Goal: Task Accomplishment & Management: Use online tool/utility

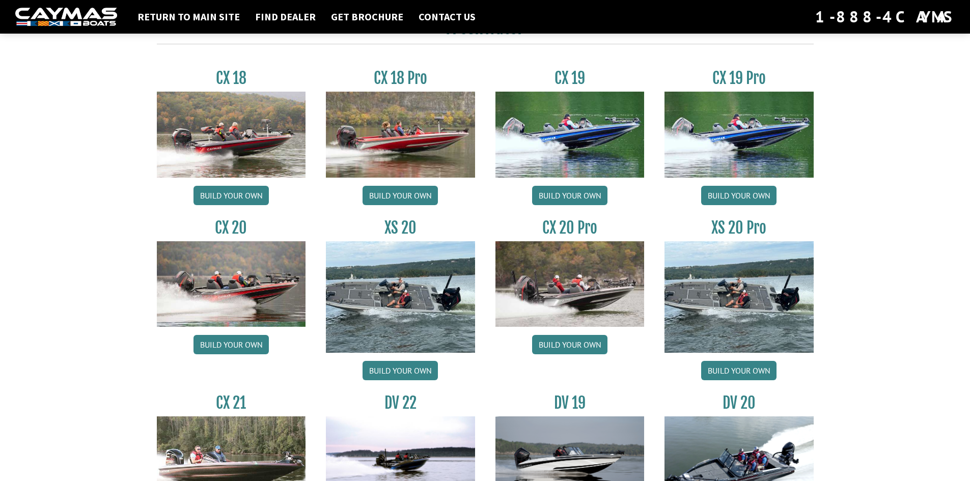
scroll to position [849, 0]
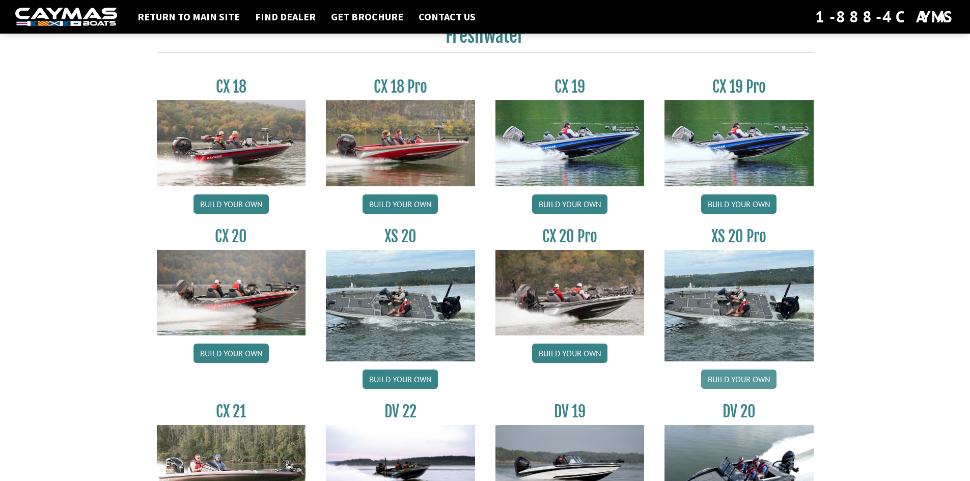
click at [738, 380] on link "Build your own" at bounding box center [738, 379] width 75 height 19
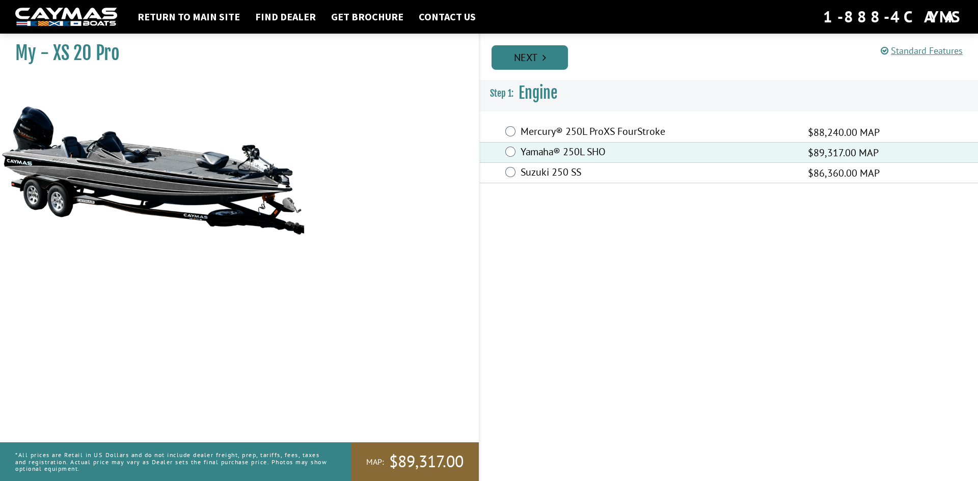
click at [539, 56] on link "Next" at bounding box center [529, 57] width 76 height 24
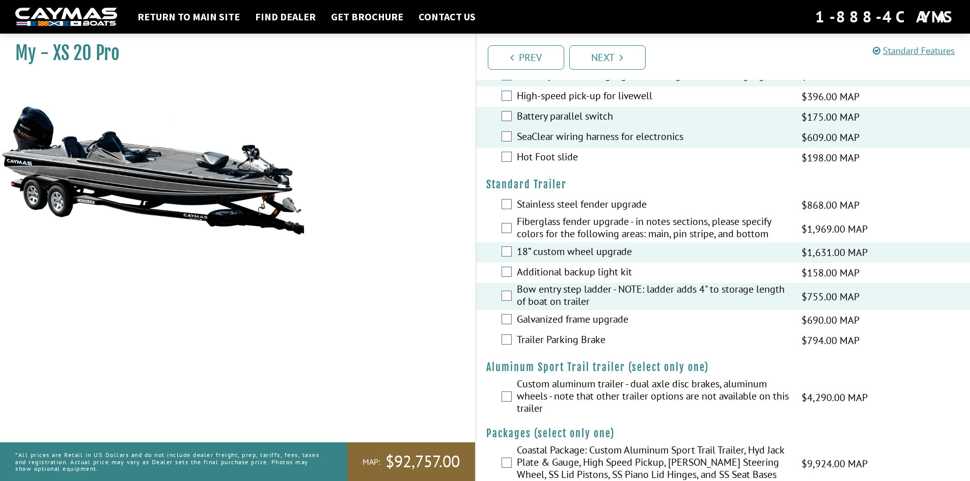
scroll to position [1759, 0]
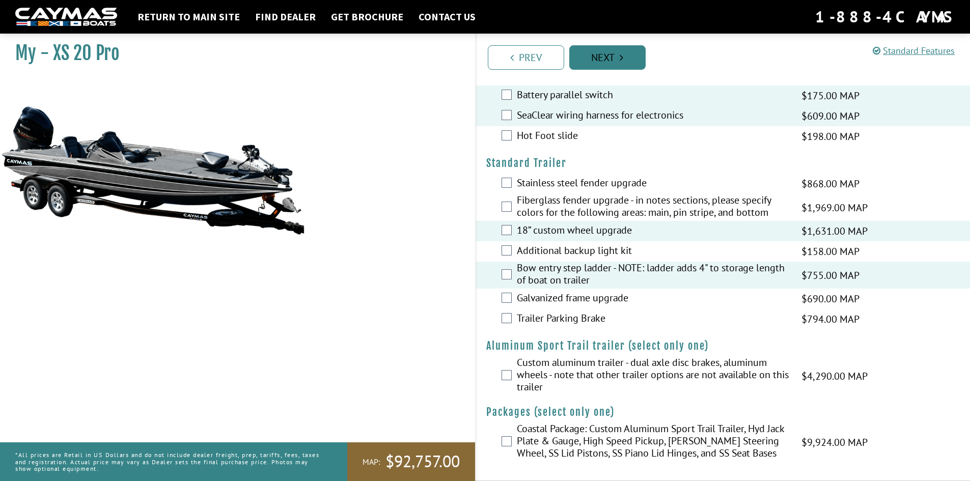
click at [594, 51] on link "Next" at bounding box center [607, 57] width 76 height 24
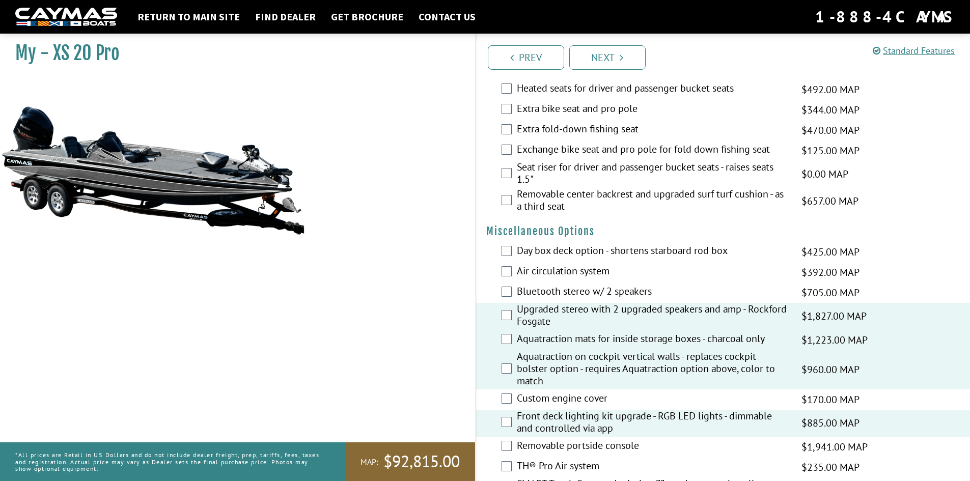
scroll to position [1117, 0]
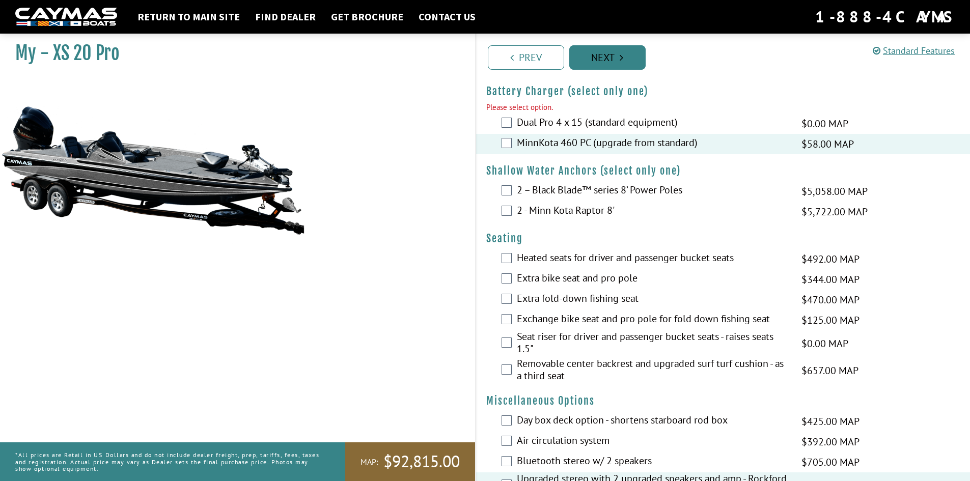
click at [604, 61] on link "Next" at bounding box center [607, 57] width 76 height 24
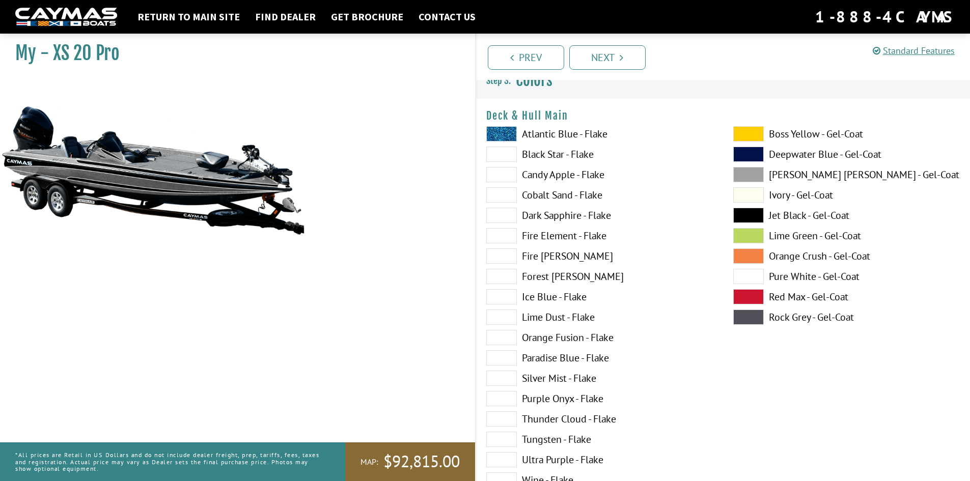
scroll to position [0, 0]
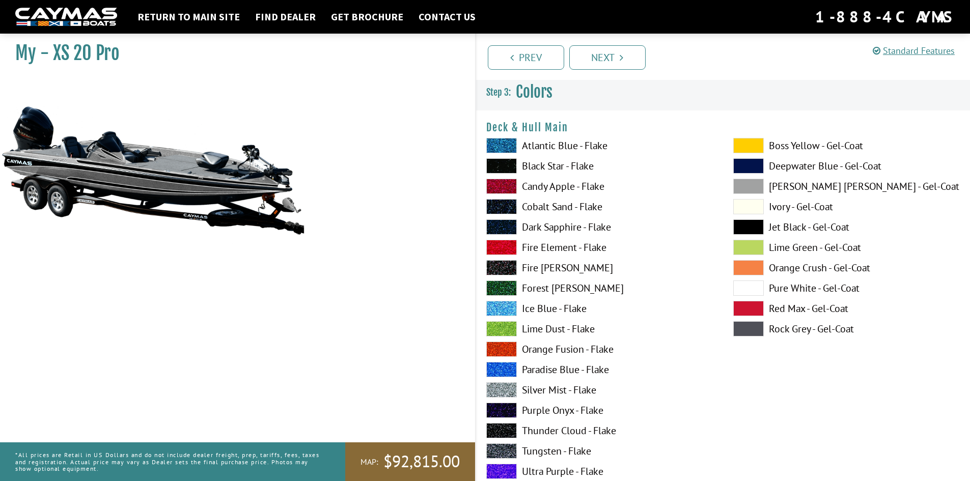
click at [503, 388] on span at bounding box center [501, 389] width 31 height 15
click at [506, 333] on span at bounding box center [501, 328] width 31 height 15
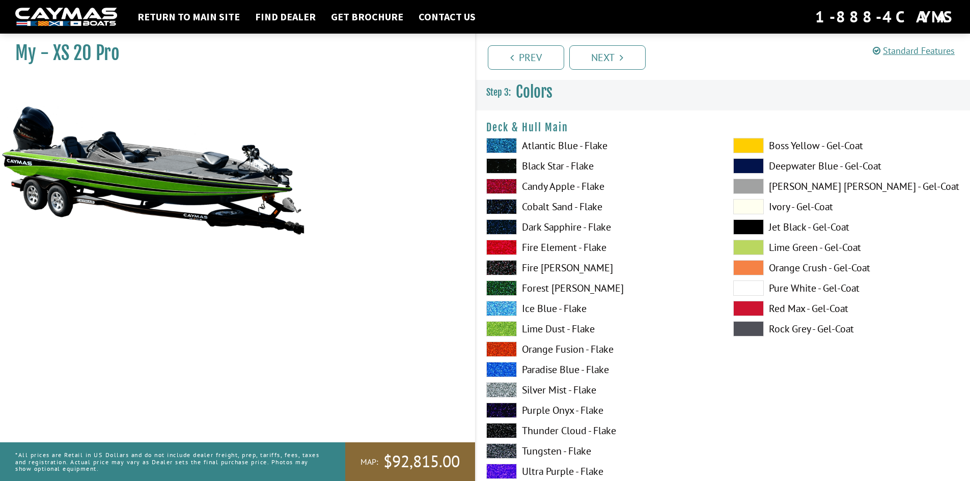
click at [504, 249] on span at bounding box center [501, 247] width 31 height 15
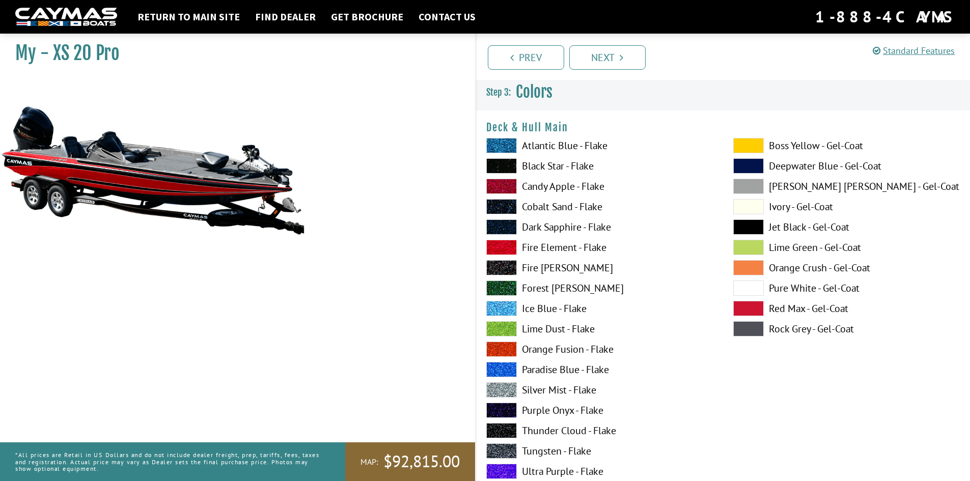
click at [501, 450] on span at bounding box center [501, 451] width 31 height 15
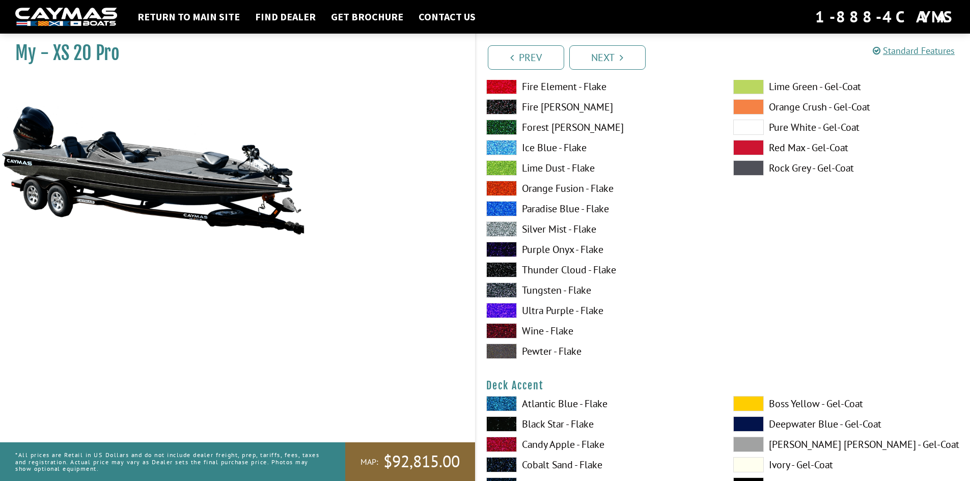
scroll to position [170, 0]
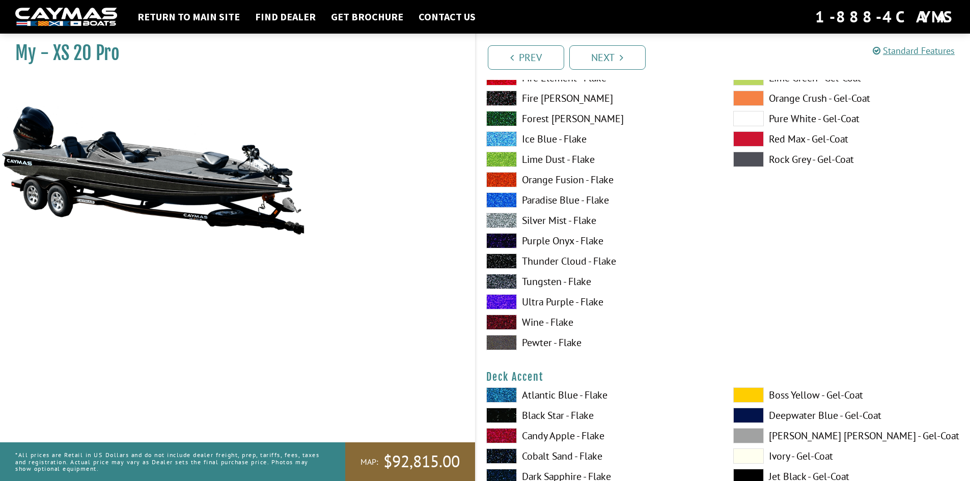
click at [511, 339] on span at bounding box center [501, 342] width 31 height 15
click at [509, 219] on span at bounding box center [501, 220] width 31 height 15
click at [502, 197] on span at bounding box center [501, 199] width 31 height 15
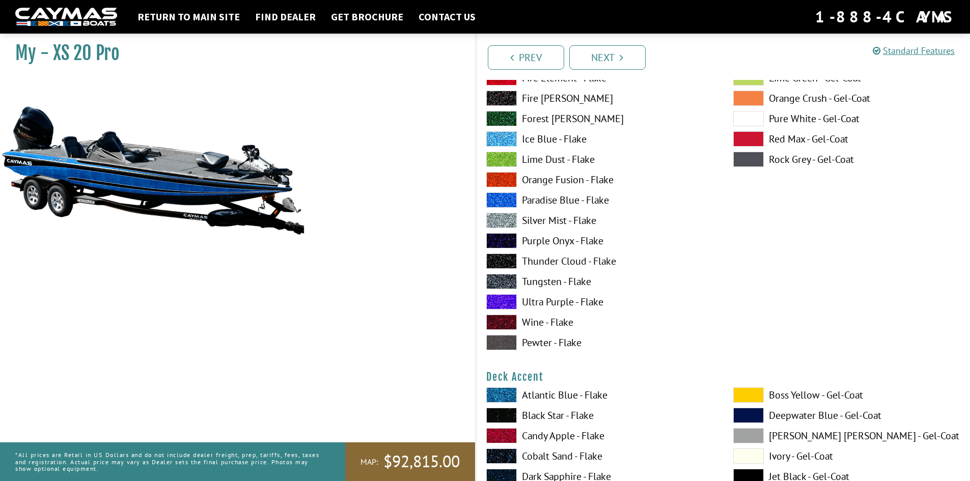
click at [505, 220] on span at bounding box center [501, 220] width 31 height 15
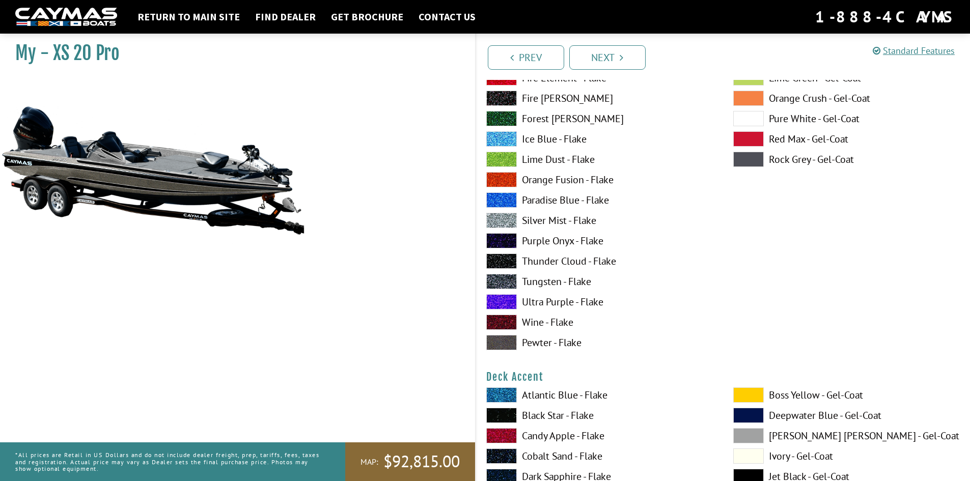
scroll to position [0, 0]
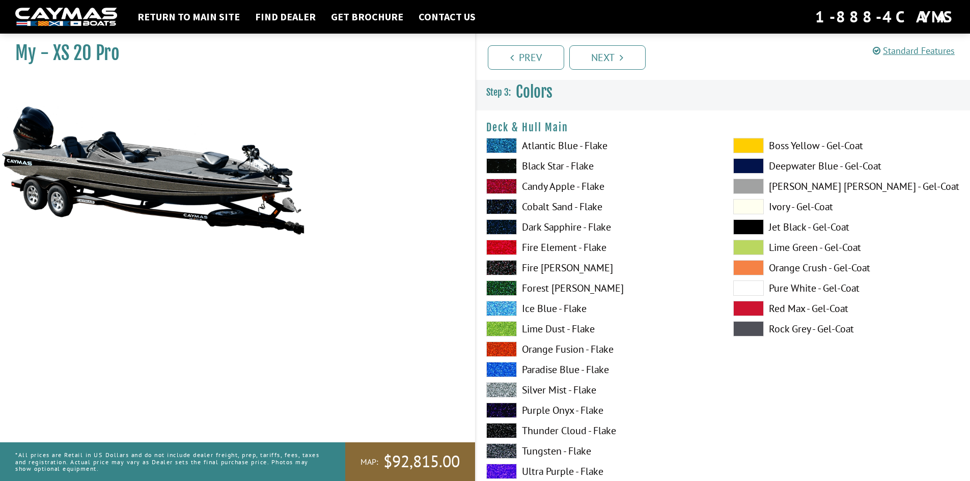
click at [496, 431] on span at bounding box center [501, 430] width 31 height 15
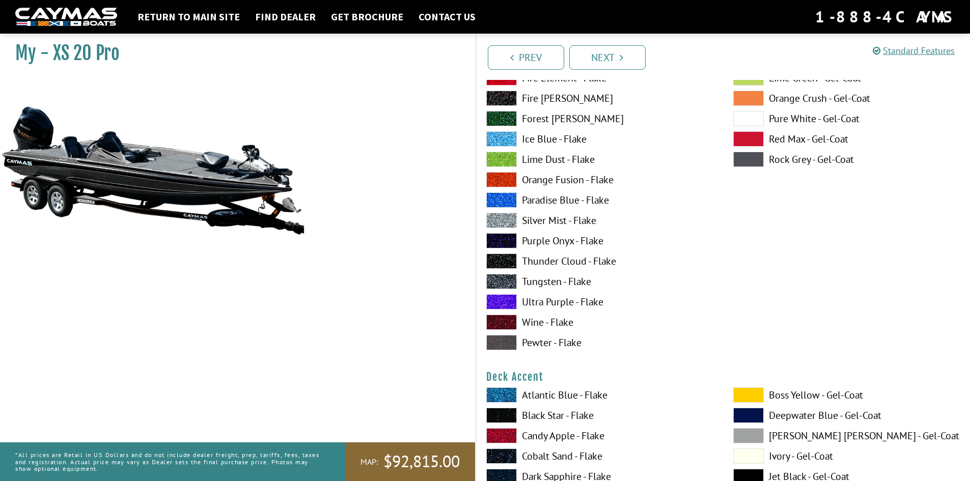
click at [499, 285] on span at bounding box center [501, 281] width 31 height 15
click at [501, 262] on span at bounding box center [501, 261] width 31 height 15
click at [504, 239] on span at bounding box center [501, 240] width 31 height 15
click at [507, 286] on span at bounding box center [501, 281] width 31 height 15
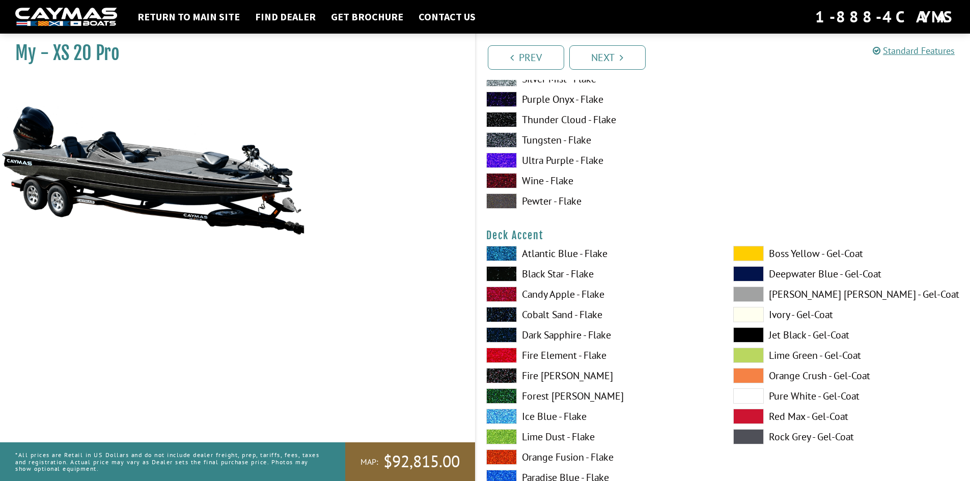
scroll to position [340, 0]
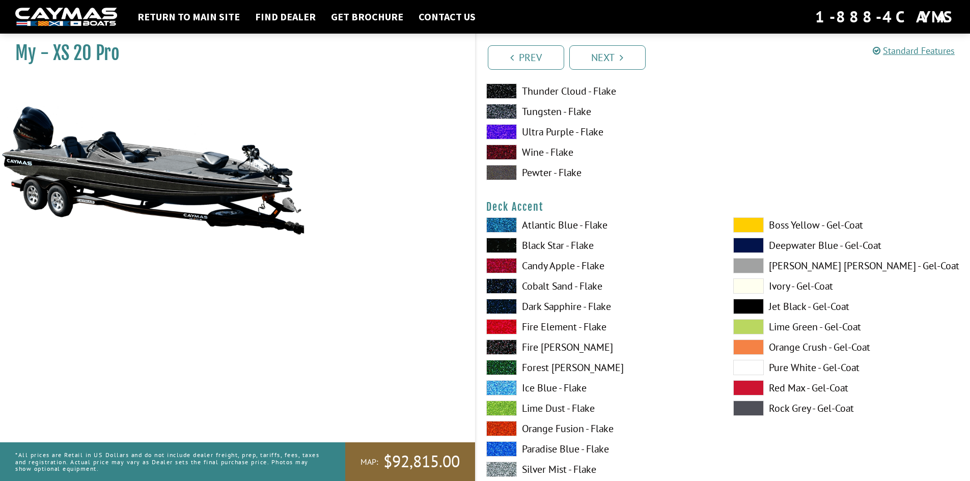
click at [506, 267] on span at bounding box center [501, 265] width 31 height 15
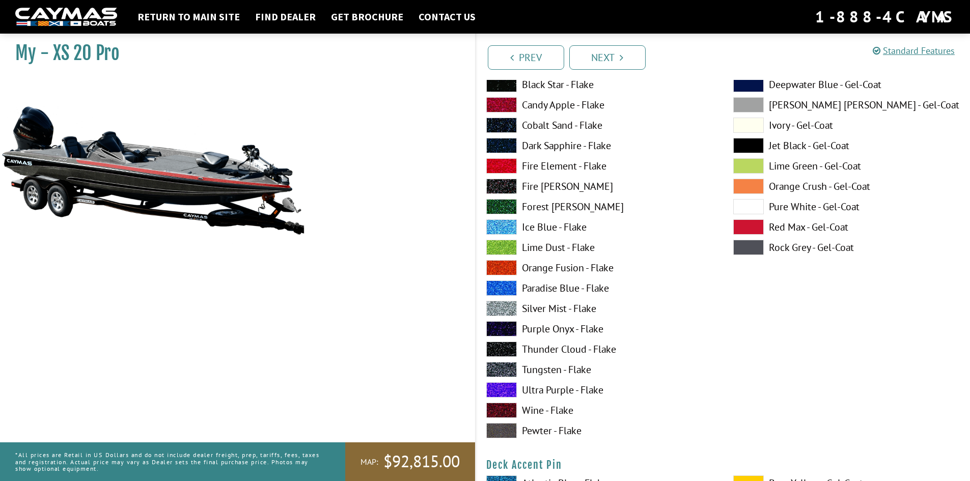
scroll to position [509, 0]
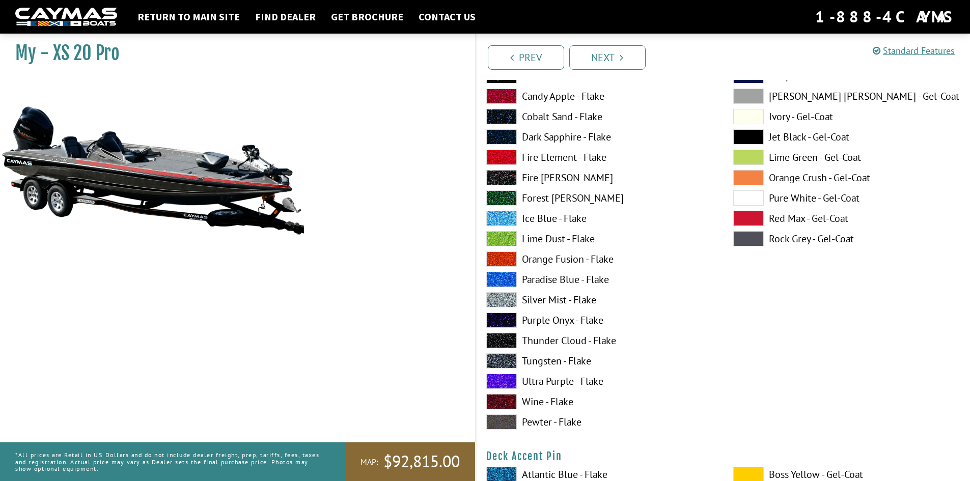
click at [506, 150] on span at bounding box center [501, 157] width 31 height 15
click at [499, 93] on span at bounding box center [501, 96] width 31 height 15
click at [504, 117] on span at bounding box center [501, 116] width 31 height 15
click at [503, 104] on div "Atlantic Blue - Flake Black Star - Flake Candy Apple - Flake Cobalt Sand - Flak…" at bounding box center [599, 241] width 247 height 387
click at [502, 98] on span at bounding box center [501, 96] width 31 height 15
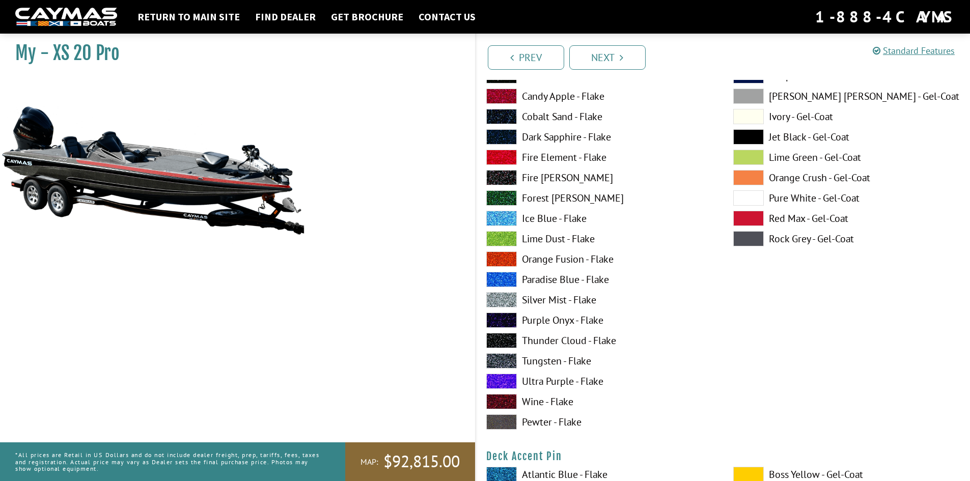
click at [500, 154] on span at bounding box center [501, 157] width 31 height 15
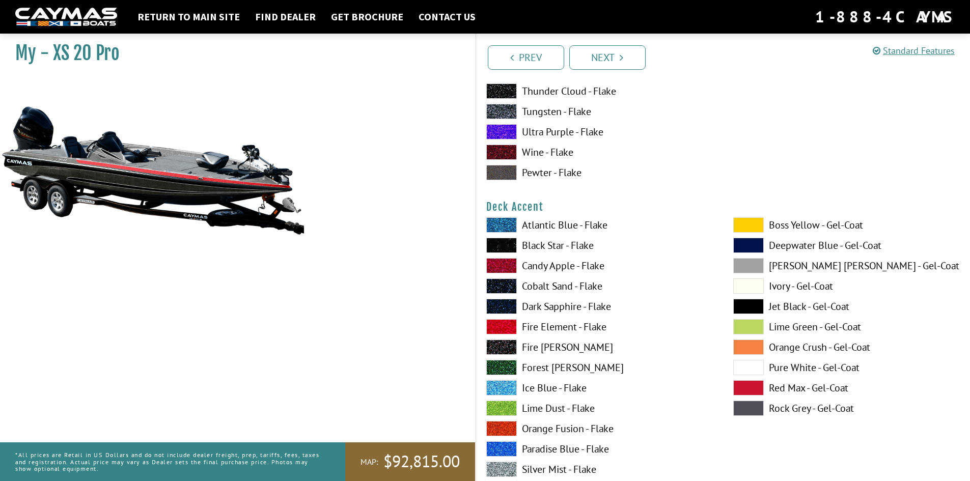
click at [510, 221] on span at bounding box center [501, 224] width 31 height 15
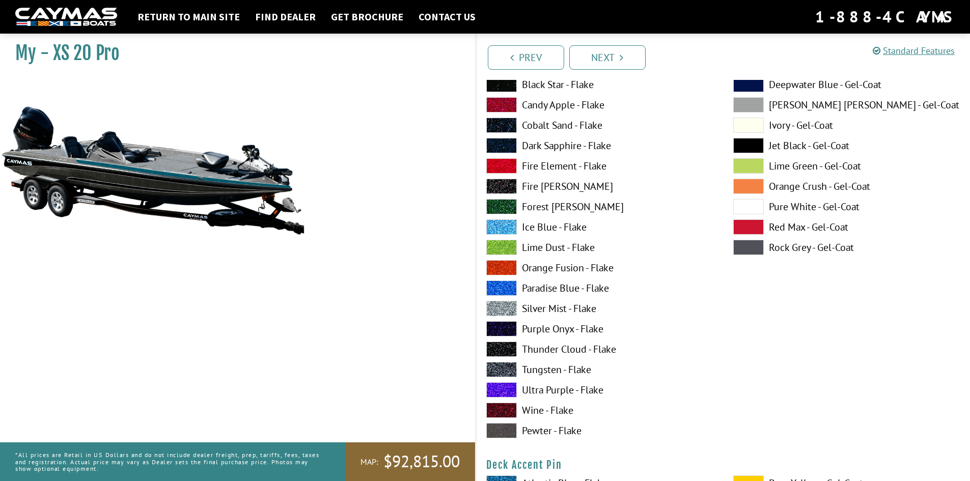
scroll to position [509, 0]
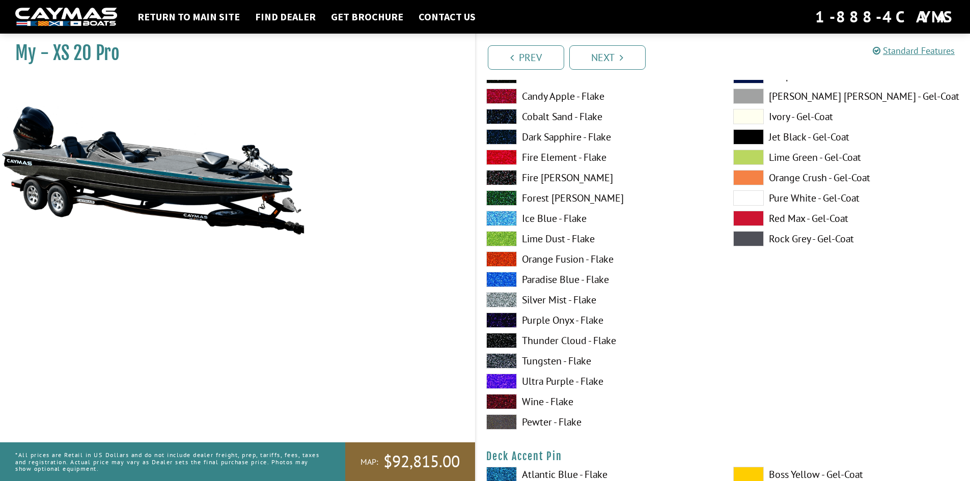
click at [510, 221] on span at bounding box center [501, 218] width 31 height 15
click at [501, 376] on span at bounding box center [501, 381] width 31 height 15
click at [498, 399] on span at bounding box center [501, 401] width 31 height 15
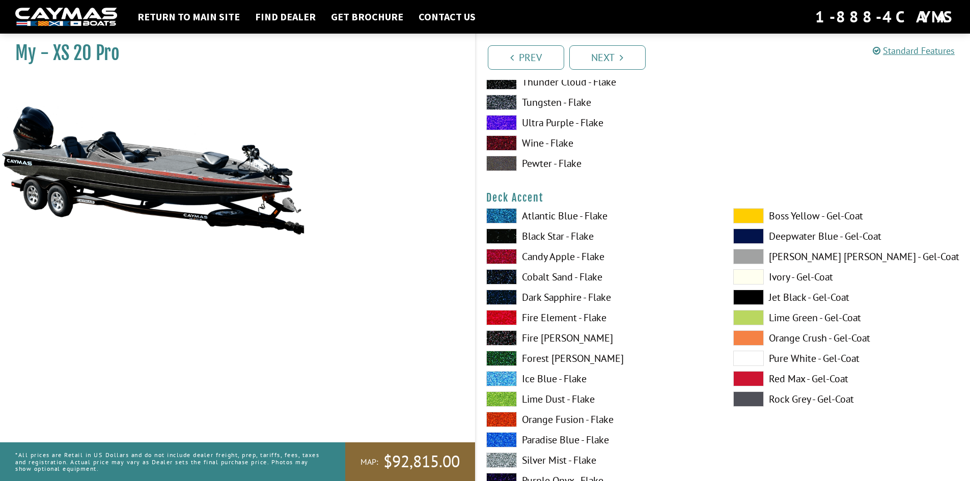
scroll to position [340, 0]
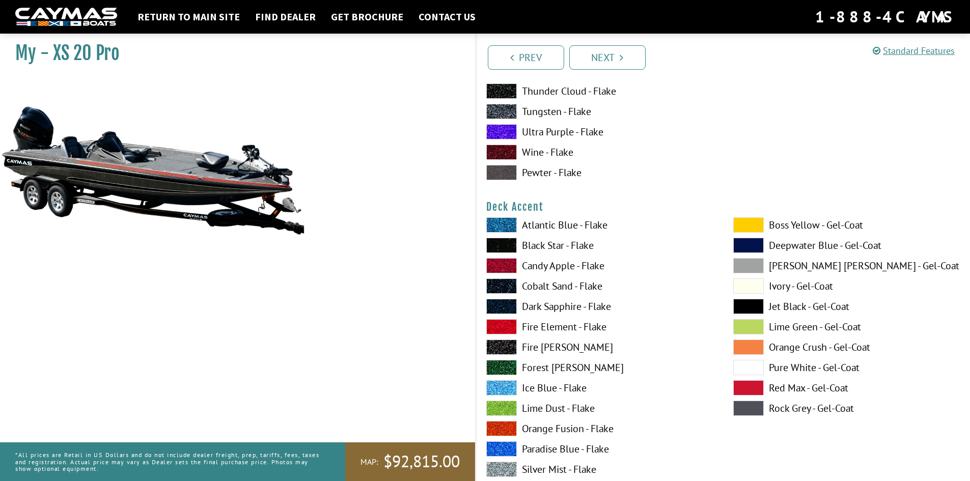
click at [741, 308] on span at bounding box center [748, 306] width 31 height 15
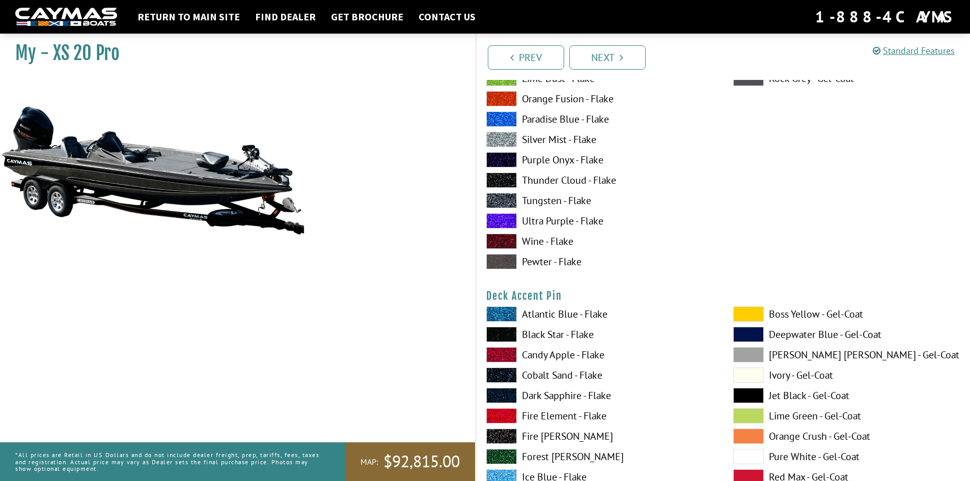
scroll to position [679, 0]
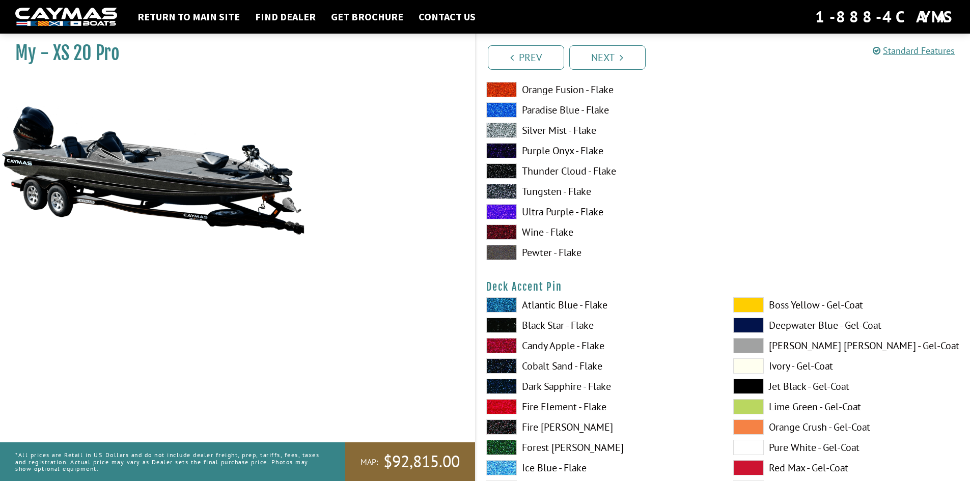
click at [509, 298] on span at bounding box center [501, 304] width 31 height 15
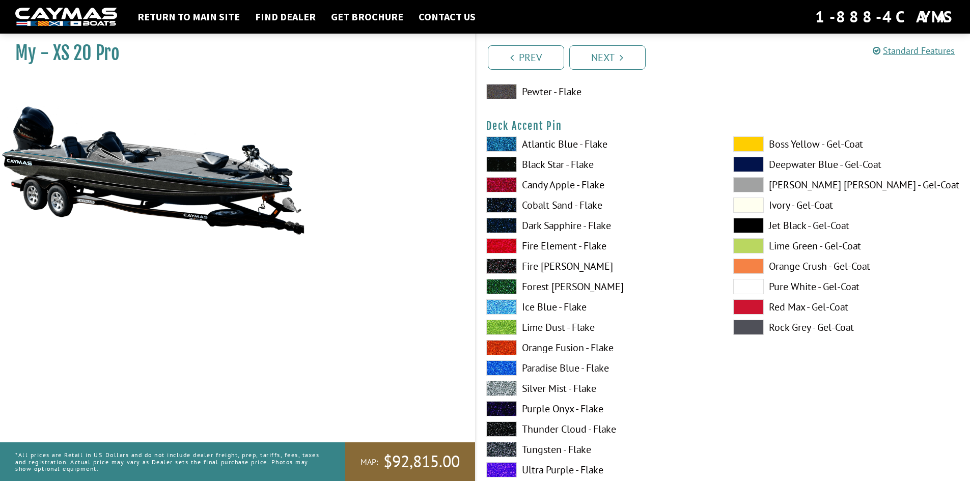
scroll to position [849, 0]
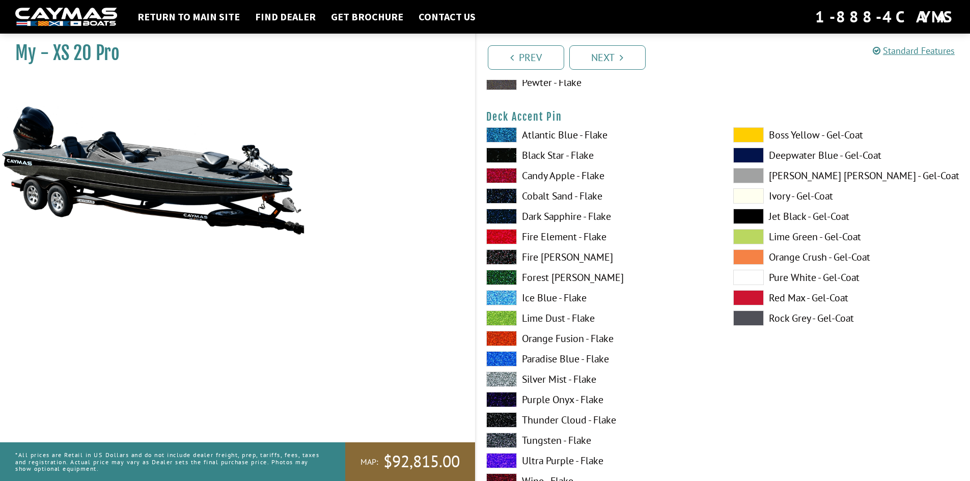
click at [500, 238] on span at bounding box center [501, 236] width 31 height 15
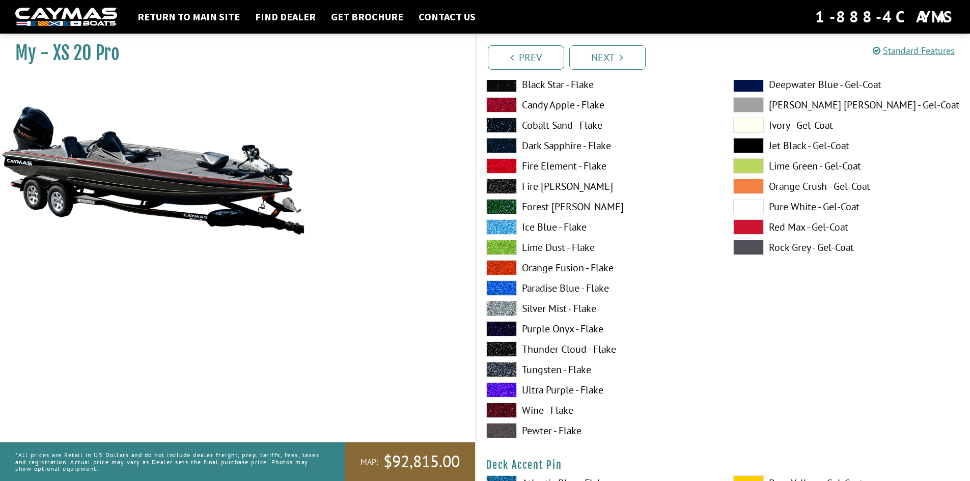
scroll to position [509, 0]
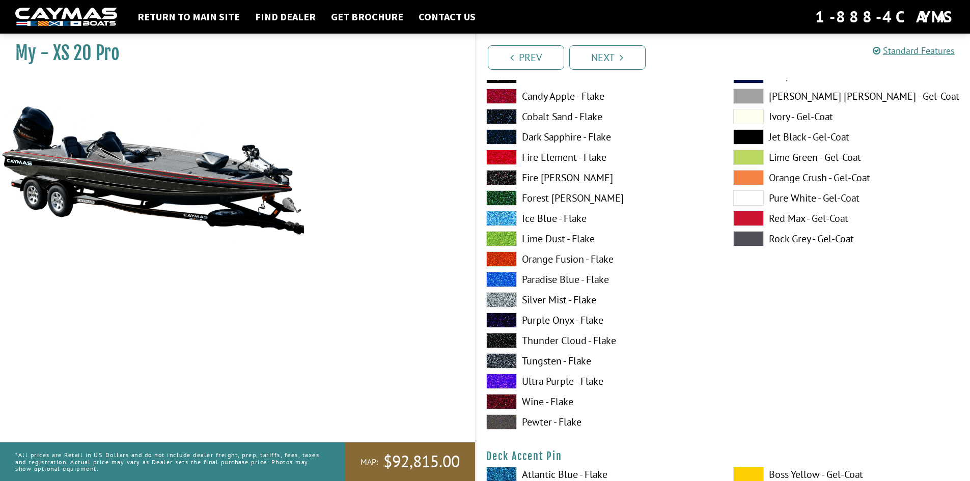
click at [501, 343] on span at bounding box center [501, 340] width 31 height 15
click at [508, 359] on span at bounding box center [501, 360] width 31 height 15
click at [499, 180] on span at bounding box center [501, 177] width 31 height 15
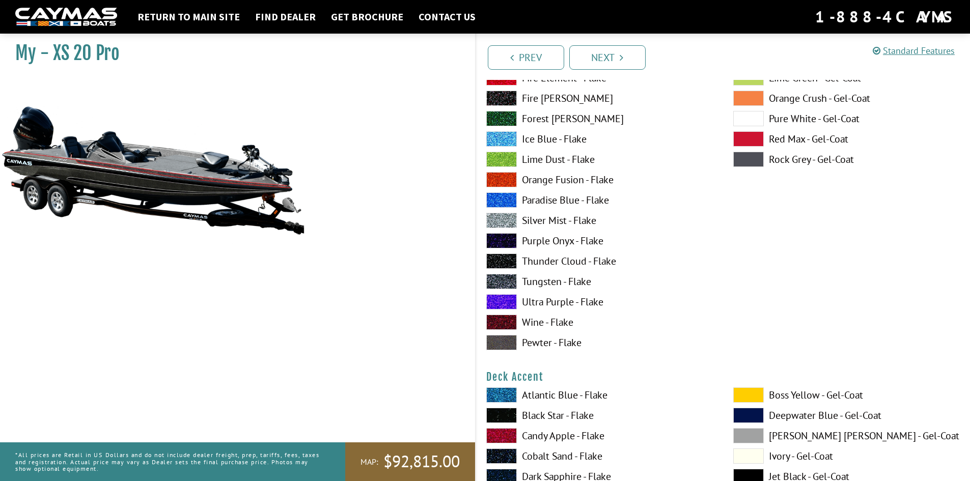
scroll to position [0, 0]
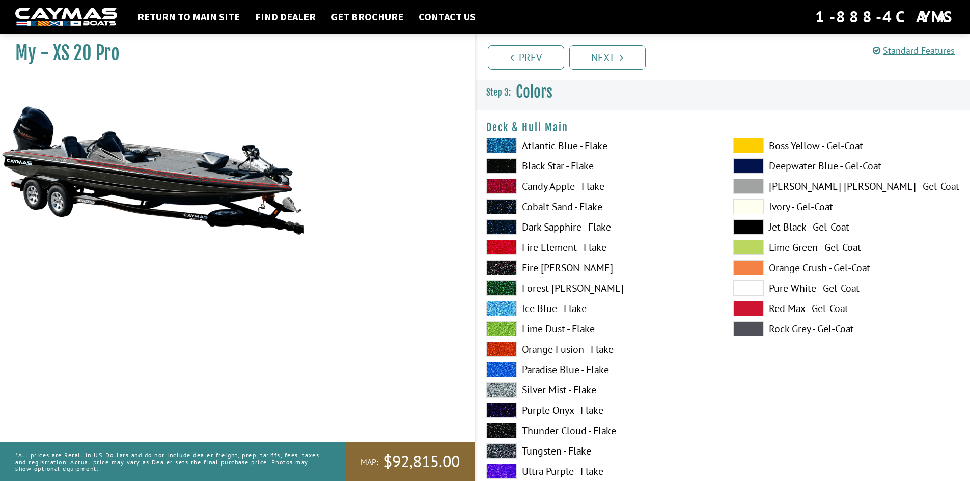
click at [502, 169] on span at bounding box center [501, 165] width 31 height 15
click at [506, 263] on span at bounding box center [501, 267] width 31 height 15
click at [506, 311] on span at bounding box center [501, 308] width 31 height 15
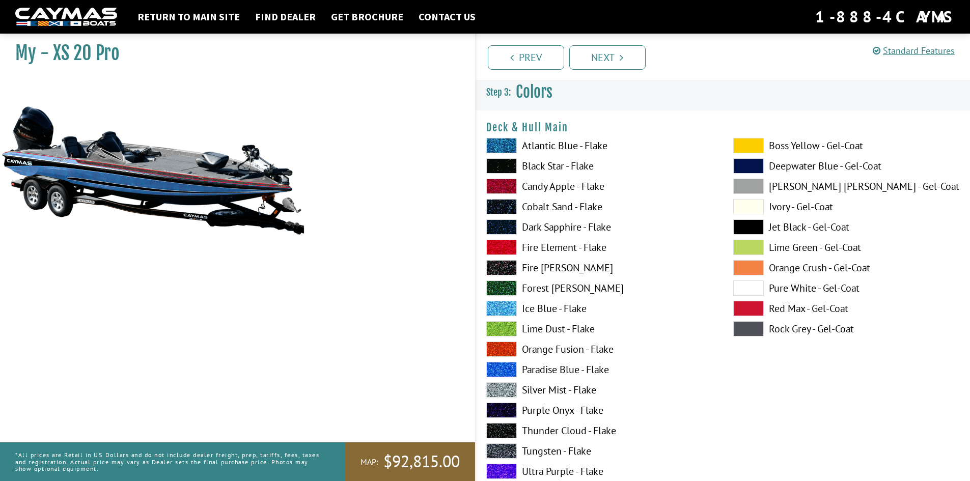
click at [507, 265] on span at bounding box center [501, 267] width 31 height 15
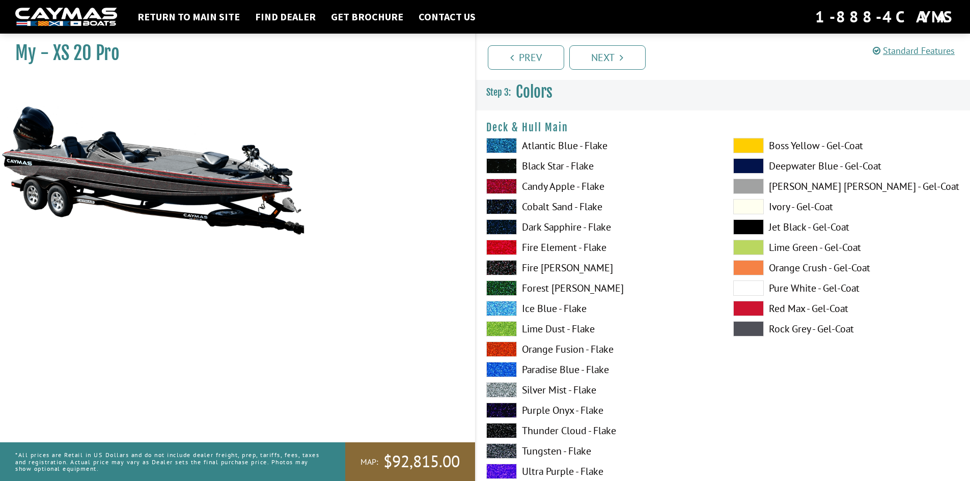
click at [498, 161] on span at bounding box center [501, 165] width 31 height 15
click at [506, 269] on span at bounding box center [501, 267] width 31 height 15
click at [500, 168] on span at bounding box center [501, 165] width 31 height 15
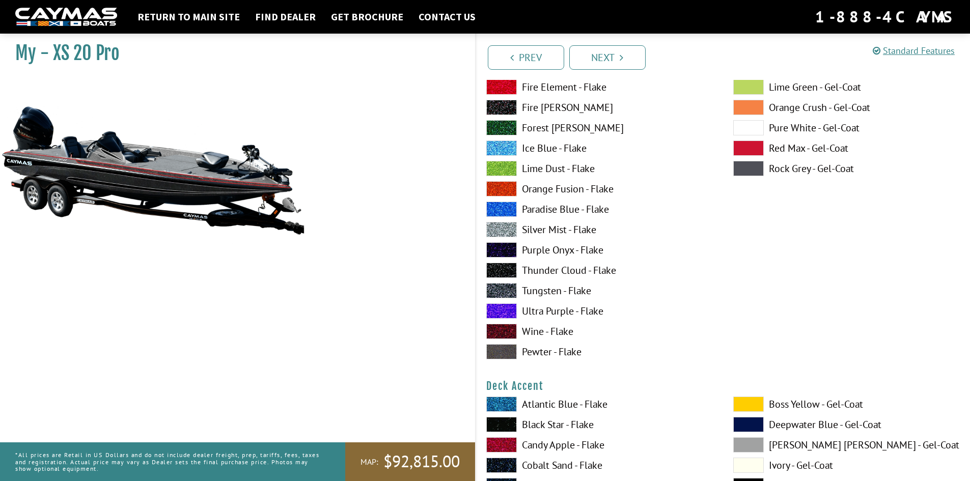
scroll to position [170, 0]
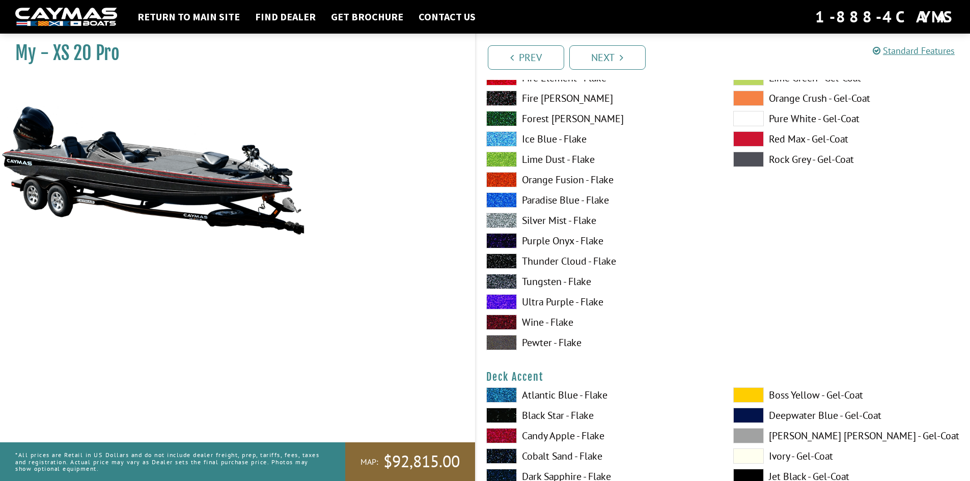
click at [502, 281] on span at bounding box center [501, 281] width 31 height 15
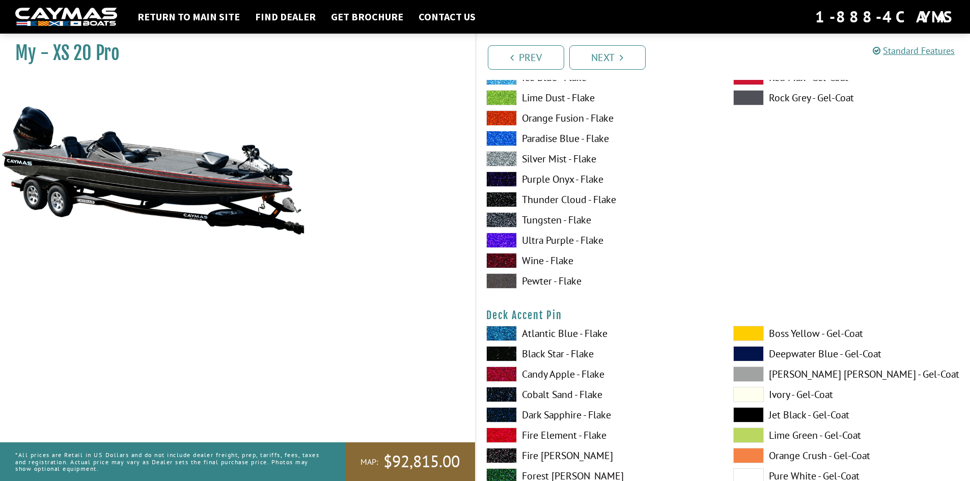
scroll to position [679, 0]
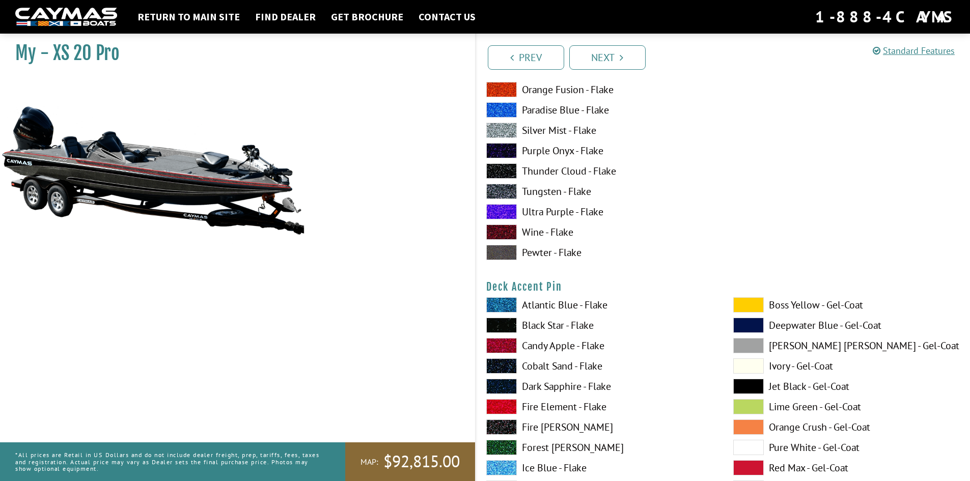
click at [497, 324] on span at bounding box center [501, 325] width 31 height 15
click at [499, 407] on span at bounding box center [501, 406] width 31 height 15
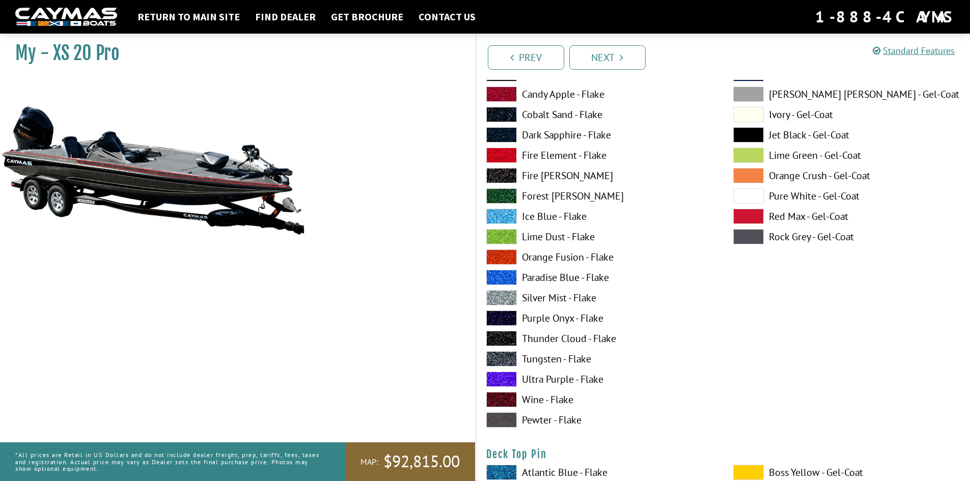
scroll to position [1358, 0]
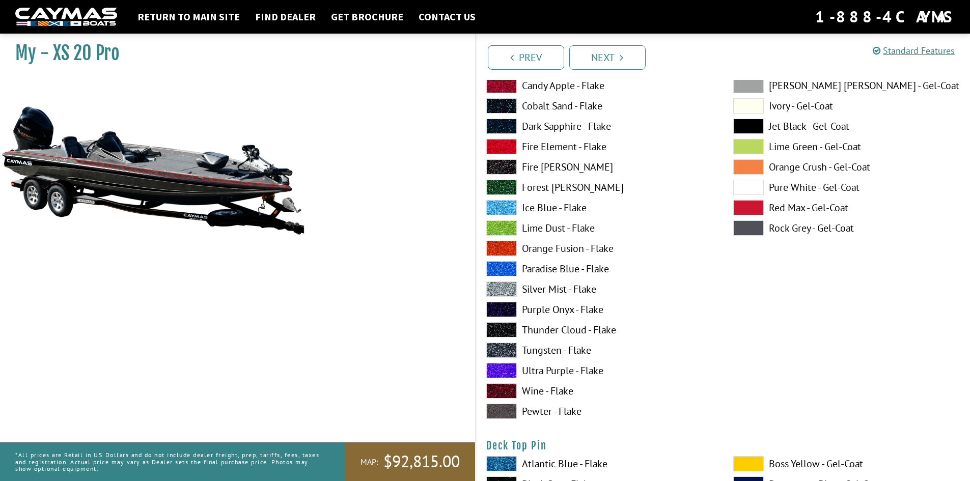
click at [502, 210] on span at bounding box center [501, 207] width 31 height 15
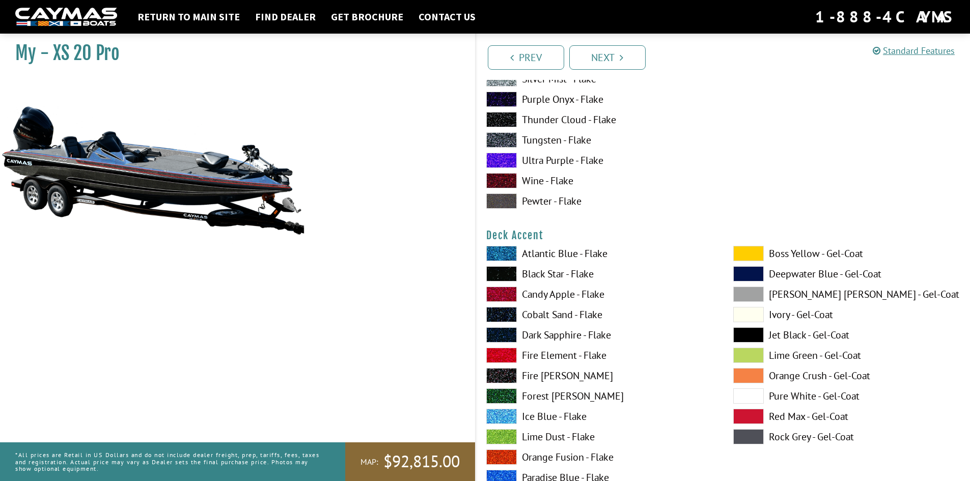
scroll to position [340, 0]
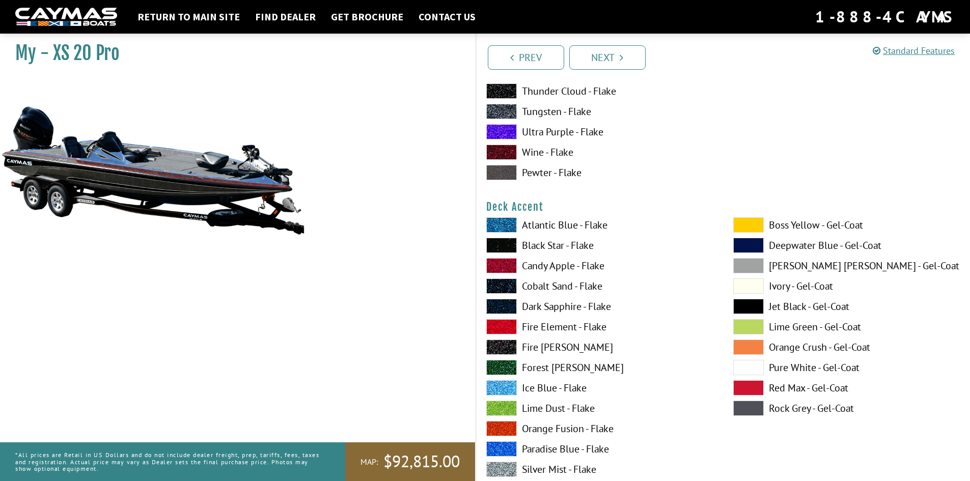
click at [502, 228] on span at bounding box center [501, 224] width 31 height 15
click at [501, 323] on span at bounding box center [501, 326] width 31 height 15
click at [499, 344] on span at bounding box center [501, 347] width 31 height 15
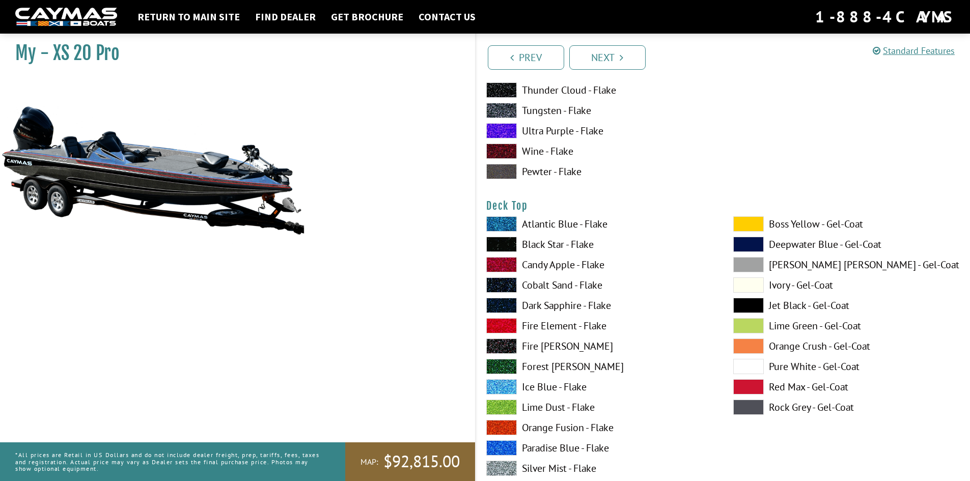
scroll to position [1188, 0]
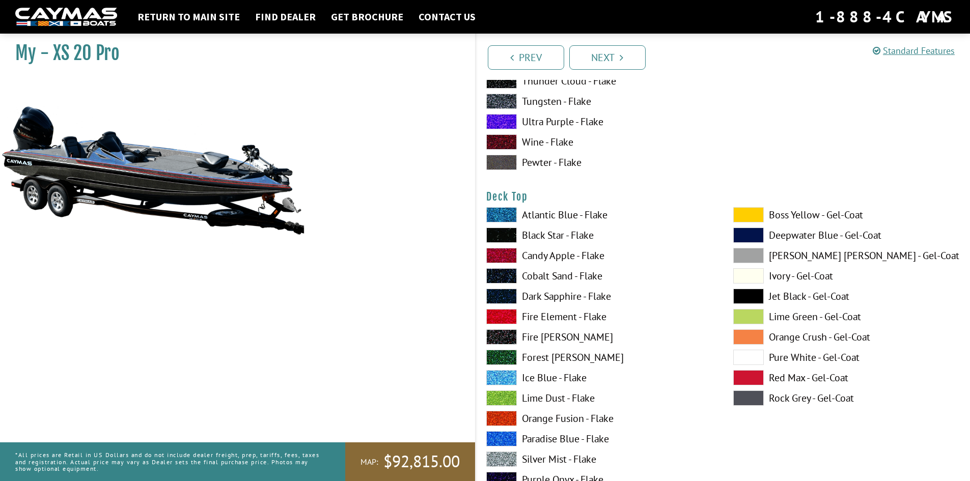
click at [499, 234] on span at bounding box center [501, 235] width 31 height 15
click at [493, 457] on span at bounding box center [501, 459] width 31 height 15
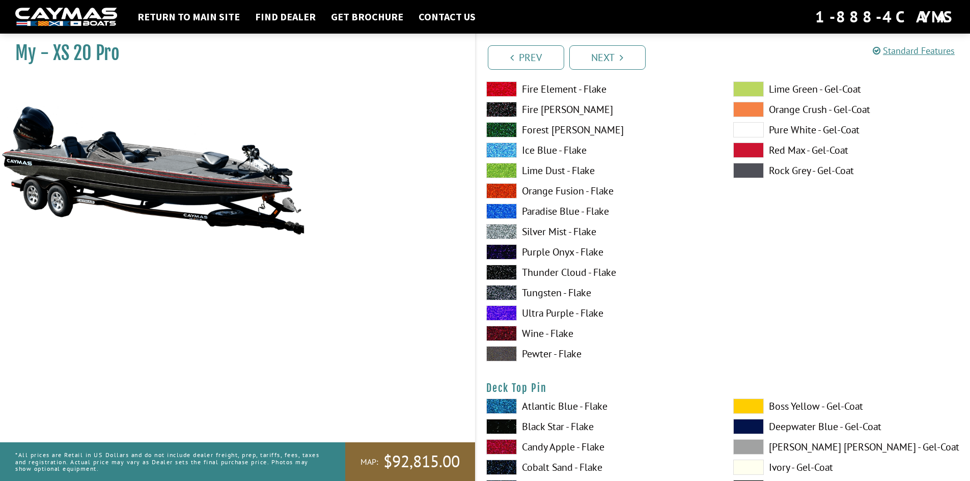
scroll to position [1528, 0]
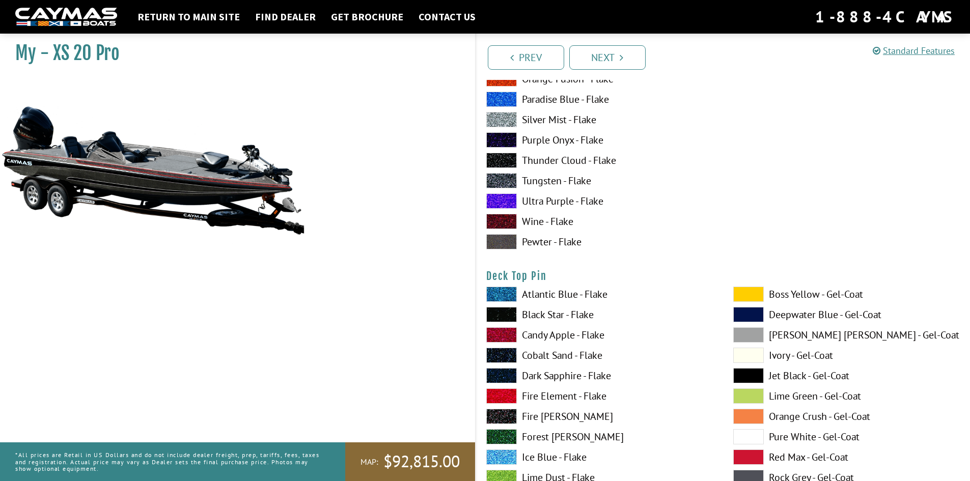
click at [496, 292] on span at bounding box center [501, 294] width 31 height 15
click at [502, 459] on span at bounding box center [501, 457] width 31 height 15
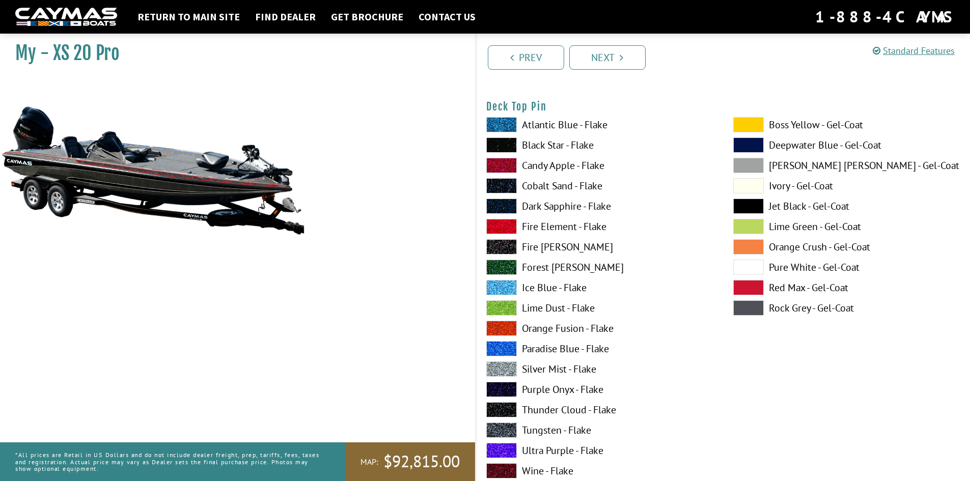
click at [504, 222] on span at bounding box center [501, 226] width 31 height 15
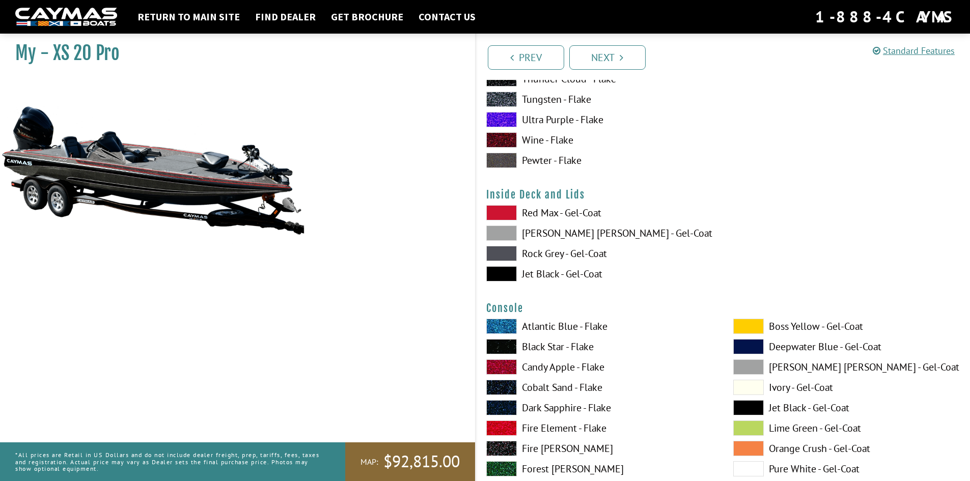
scroll to position [2037, 0]
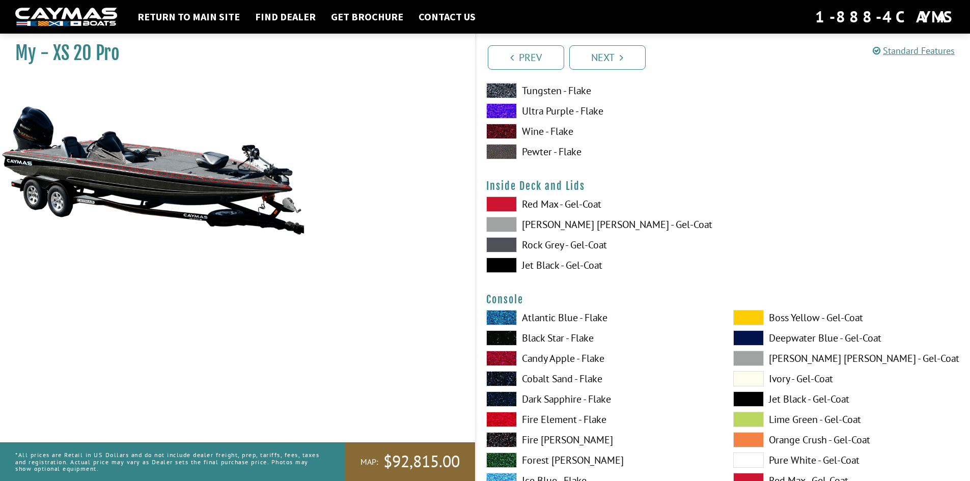
click at [501, 263] on span at bounding box center [501, 265] width 31 height 15
click at [496, 317] on span at bounding box center [501, 317] width 31 height 15
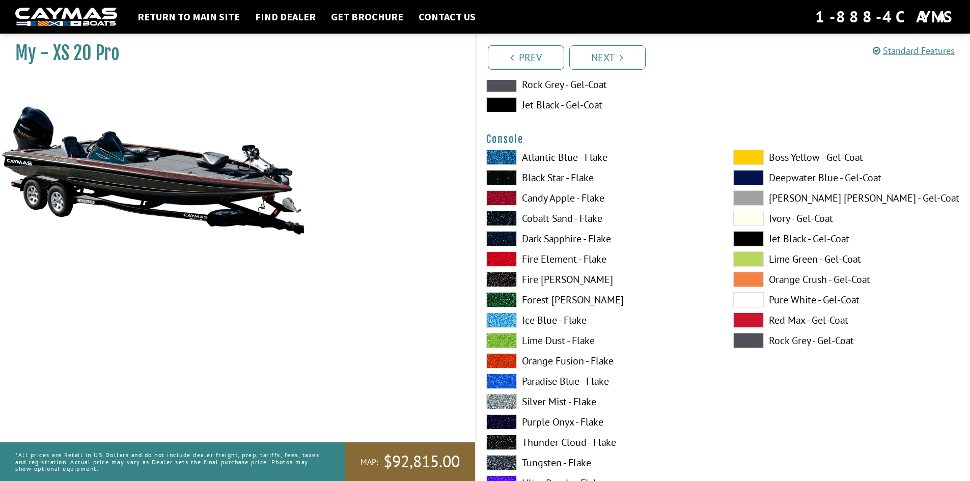
scroll to position [2207, 0]
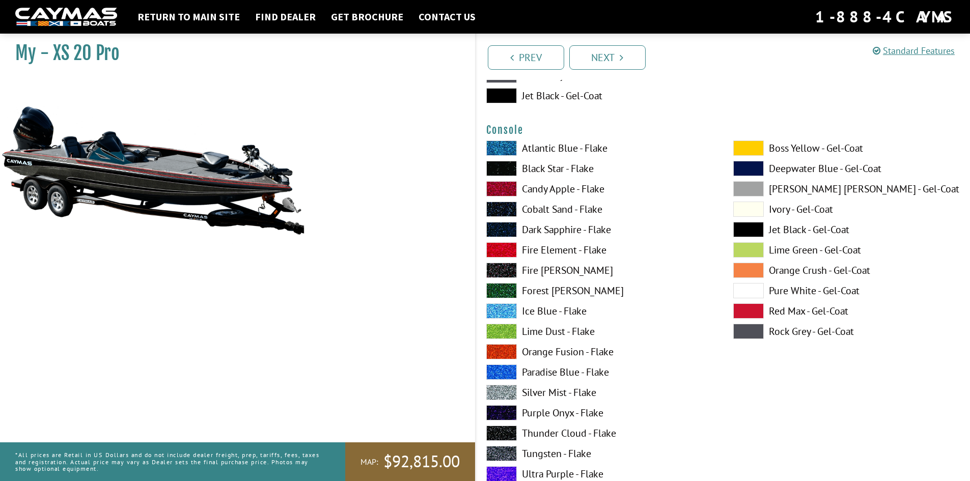
click at [504, 393] on span at bounding box center [501, 392] width 31 height 15
click at [496, 166] on span at bounding box center [501, 168] width 31 height 15
click at [502, 454] on span at bounding box center [501, 453] width 31 height 15
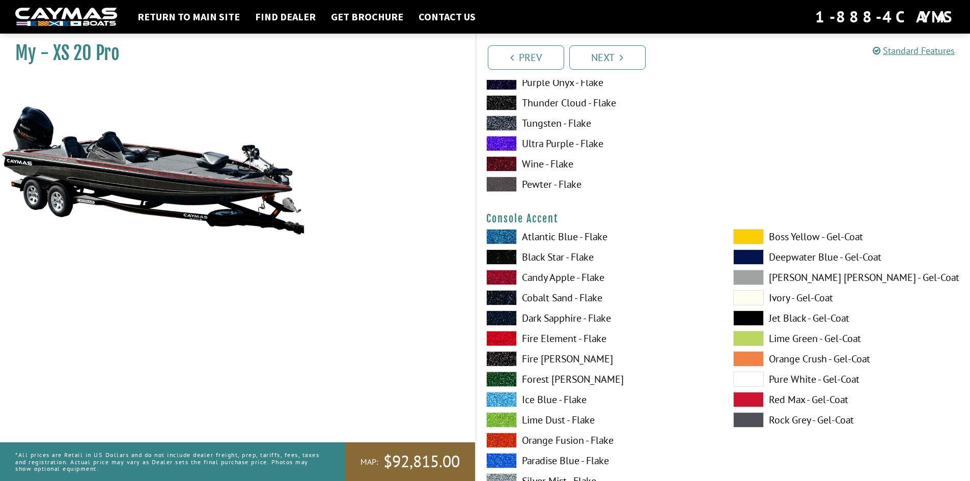
scroll to position [2546, 0]
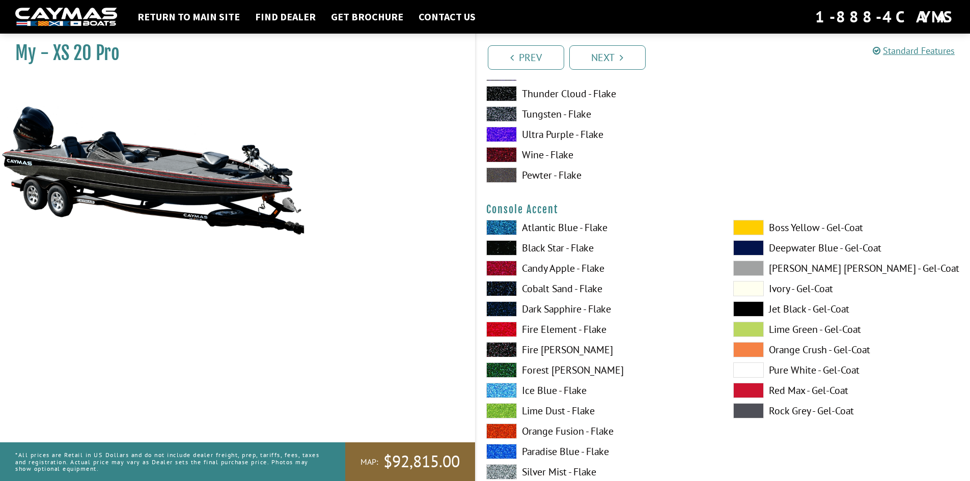
click at [505, 328] on span at bounding box center [501, 329] width 31 height 15
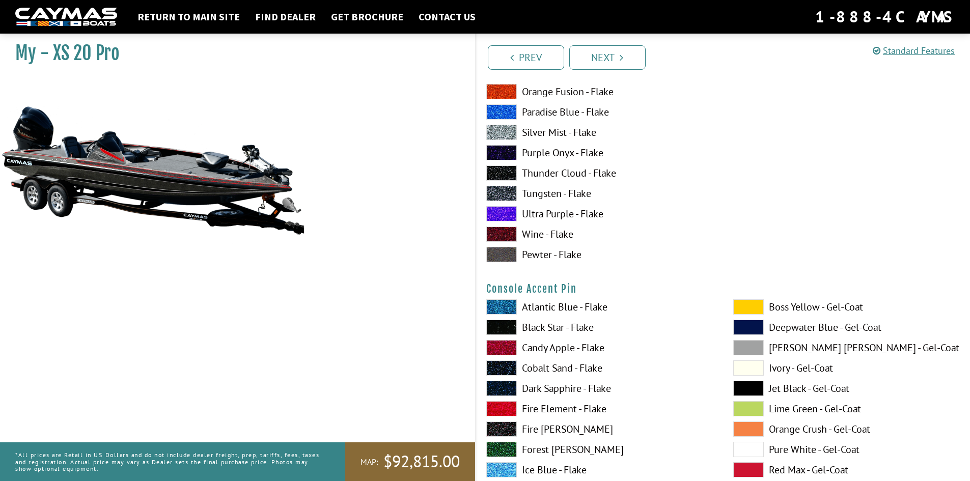
scroll to position [3055, 0]
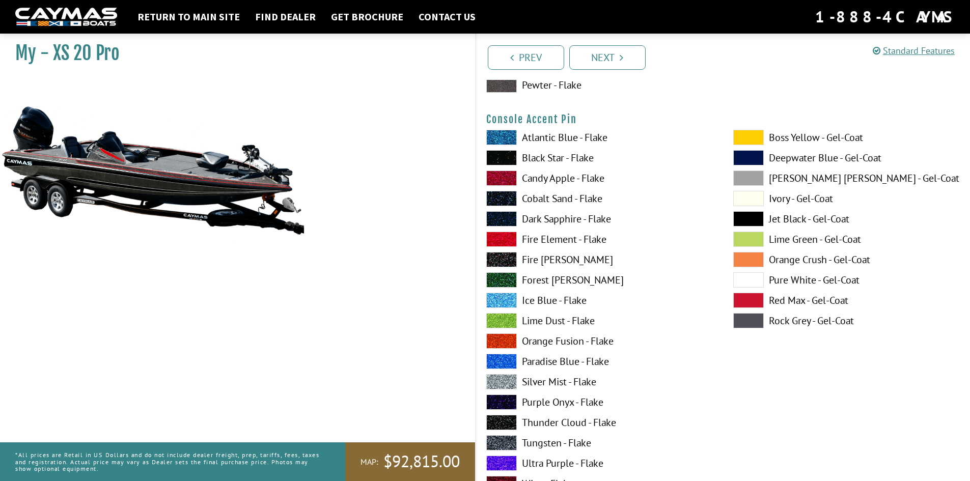
click at [497, 135] on span at bounding box center [501, 137] width 31 height 15
click at [756, 222] on span at bounding box center [748, 218] width 31 height 15
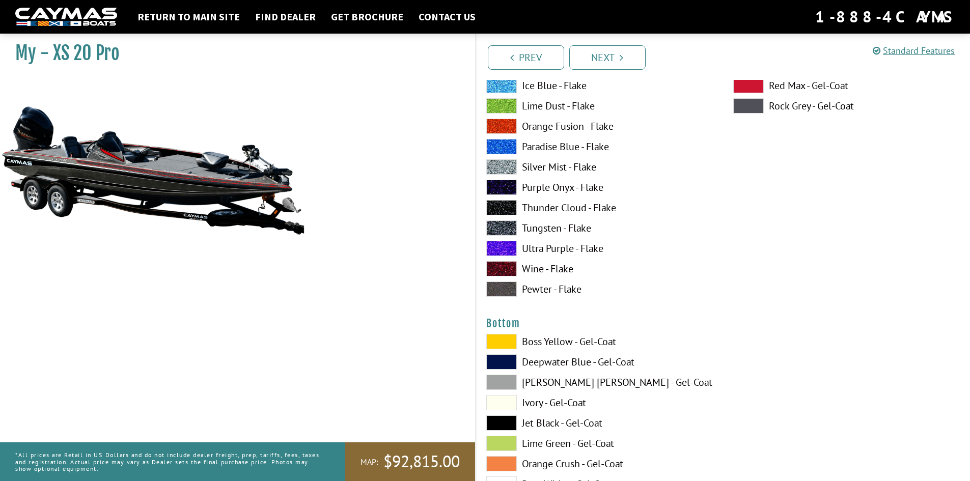
scroll to position [3395, 0]
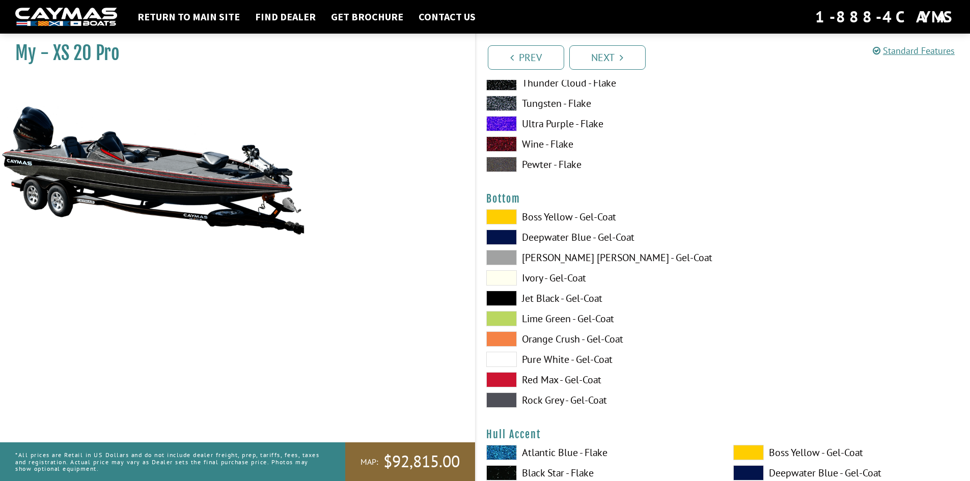
click at [492, 402] on span at bounding box center [501, 400] width 31 height 15
click at [498, 299] on span at bounding box center [501, 298] width 31 height 15
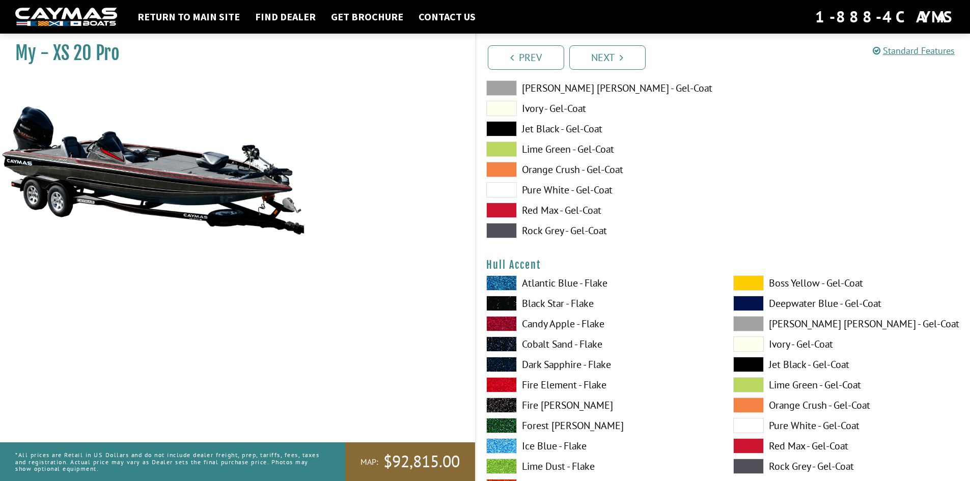
scroll to position [3734, 0]
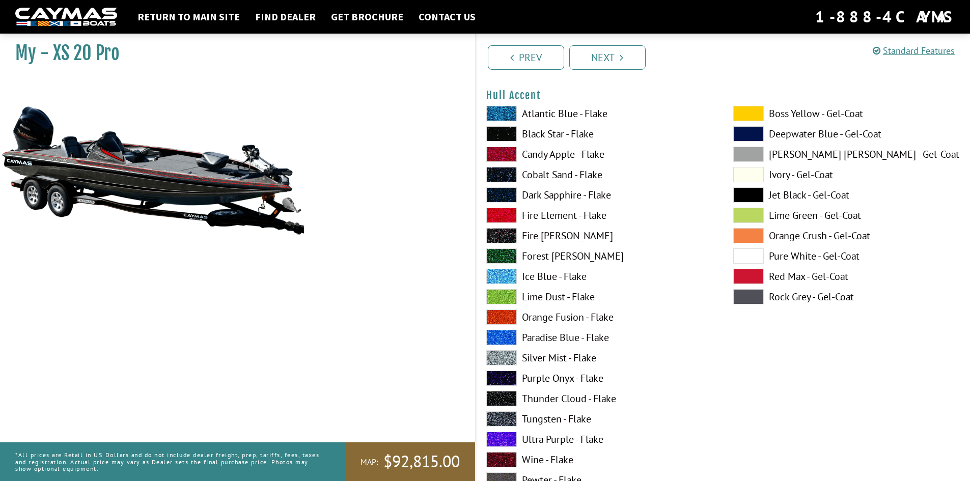
click at [502, 220] on span at bounding box center [501, 215] width 31 height 15
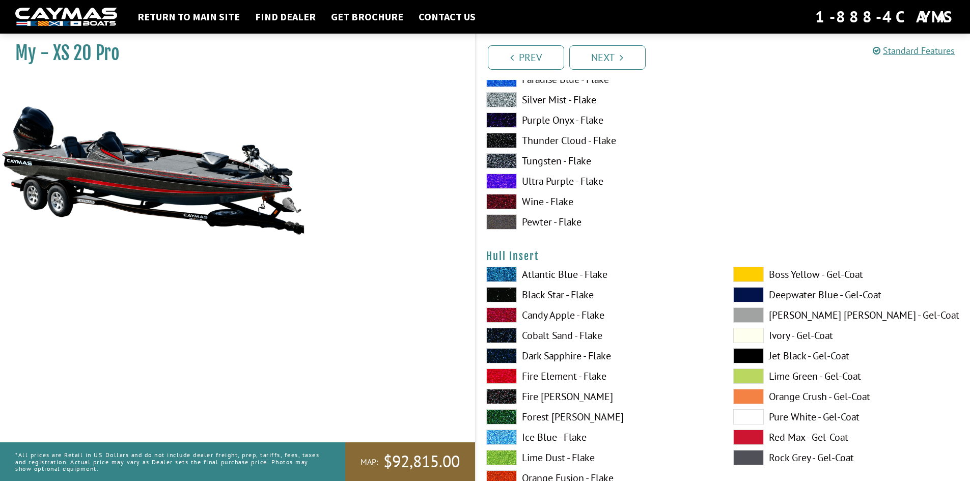
scroll to position [4414, 0]
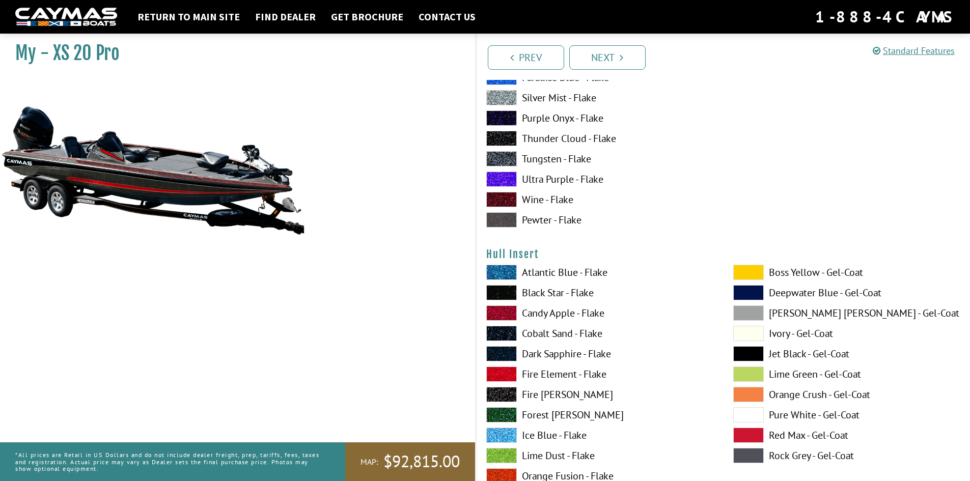
click at [511, 267] on span at bounding box center [501, 272] width 31 height 15
click at [499, 374] on span at bounding box center [501, 374] width 31 height 15
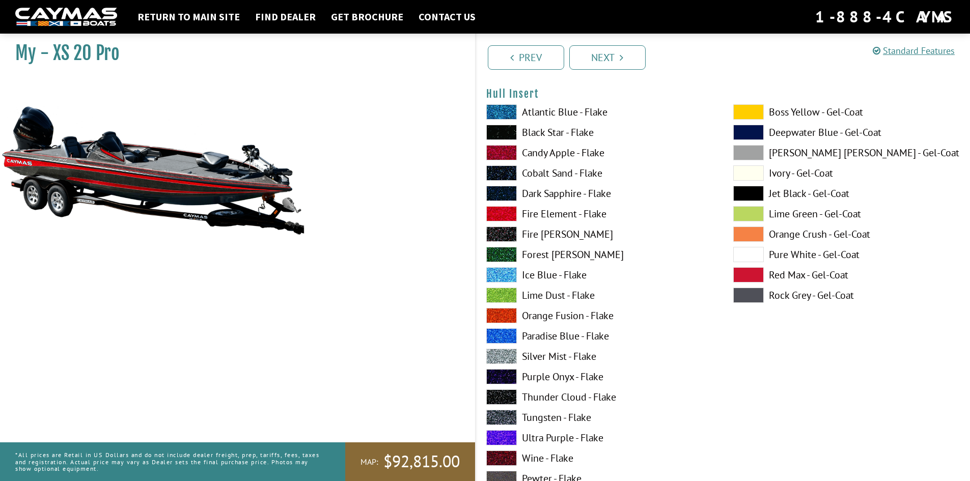
scroll to position [4583, 0]
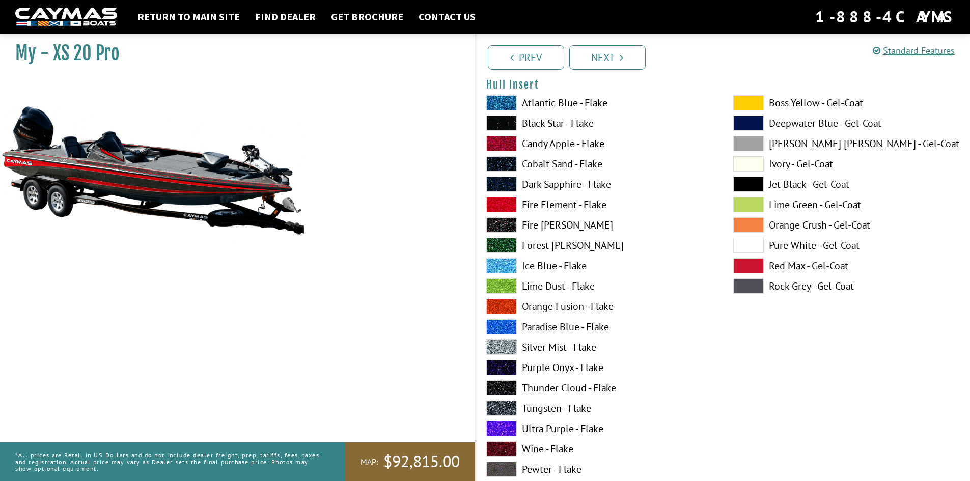
click at [504, 351] on span at bounding box center [501, 347] width 31 height 15
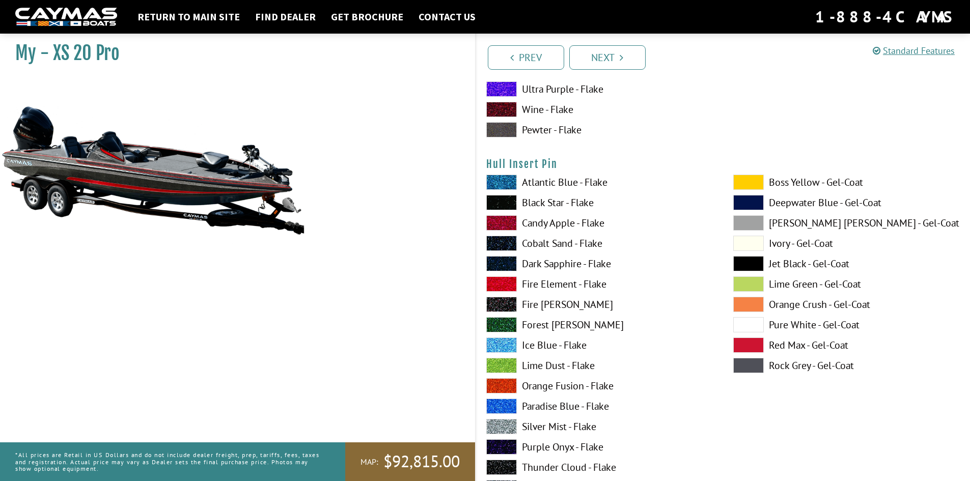
click at [506, 344] on span at bounding box center [501, 345] width 31 height 15
click at [492, 284] on span at bounding box center [501, 284] width 31 height 15
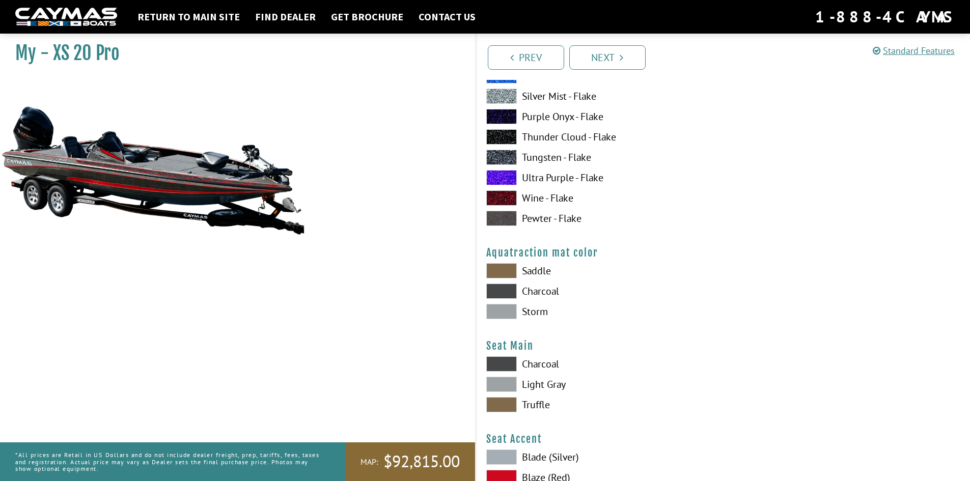
scroll to position [5262, 0]
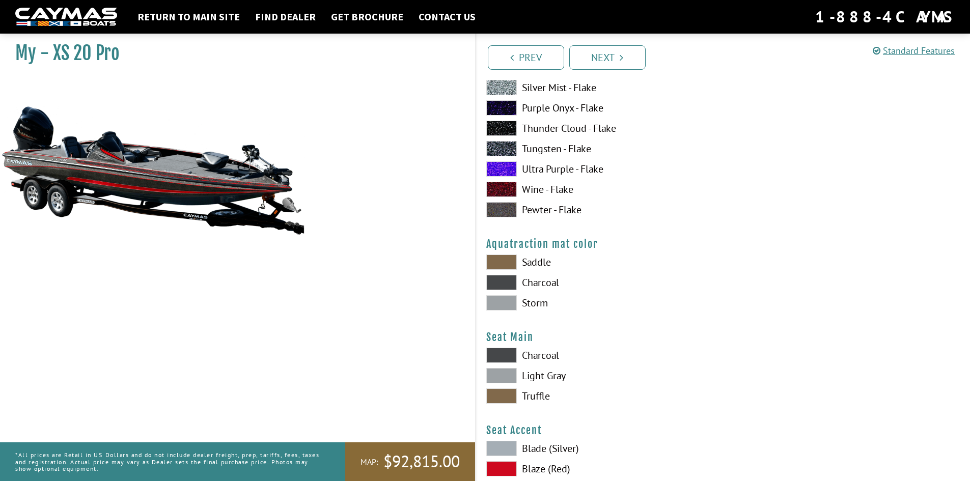
click at [503, 286] on span at bounding box center [501, 282] width 31 height 15
click at [509, 299] on span at bounding box center [501, 302] width 31 height 15
click at [508, 285] on span at bounding box center [501, 282] width 31 height 15
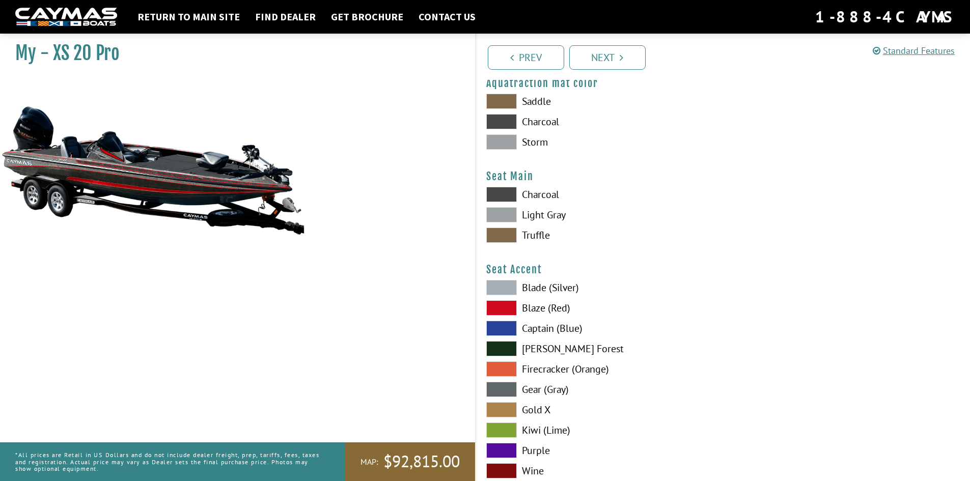
scroll to position [5432, 0]
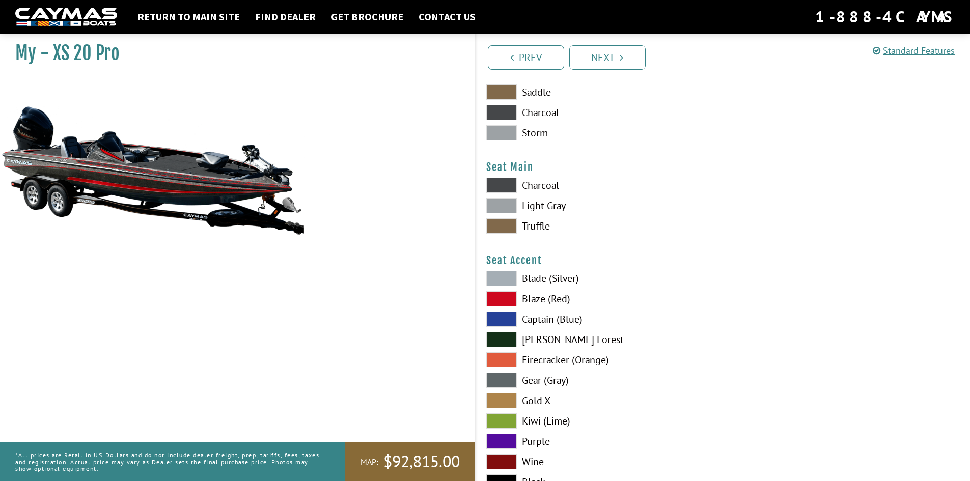
click at [501, 186] on span at bounding box center [501, 185] width 31 height 15
click at [494, 300] on span at bounding box center [501, 298] width 31 height 15
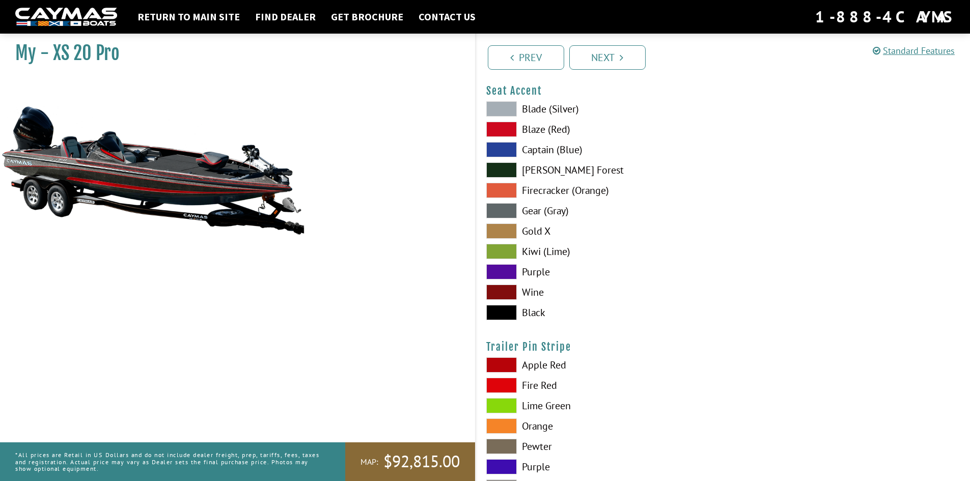
scroll to position [5727, 0]
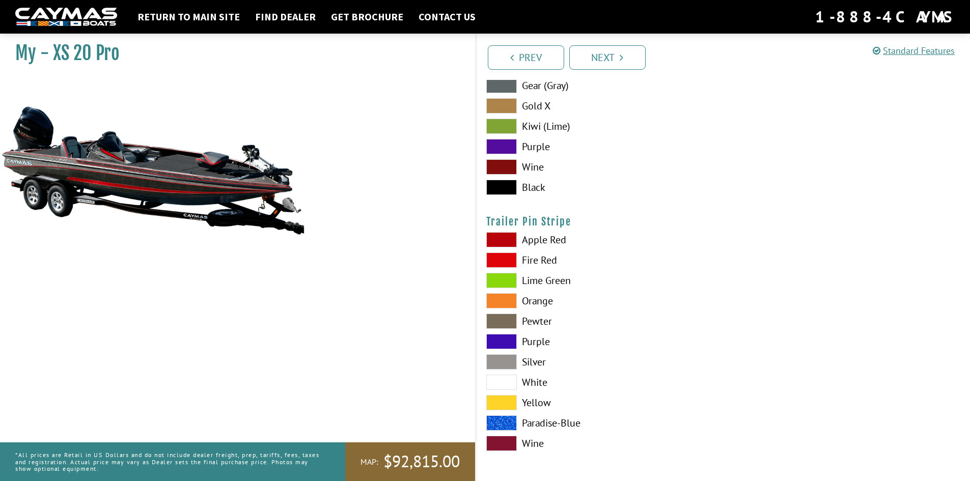
click at [504, 258] on span at bounding box center [501, 260] width 31 height 15
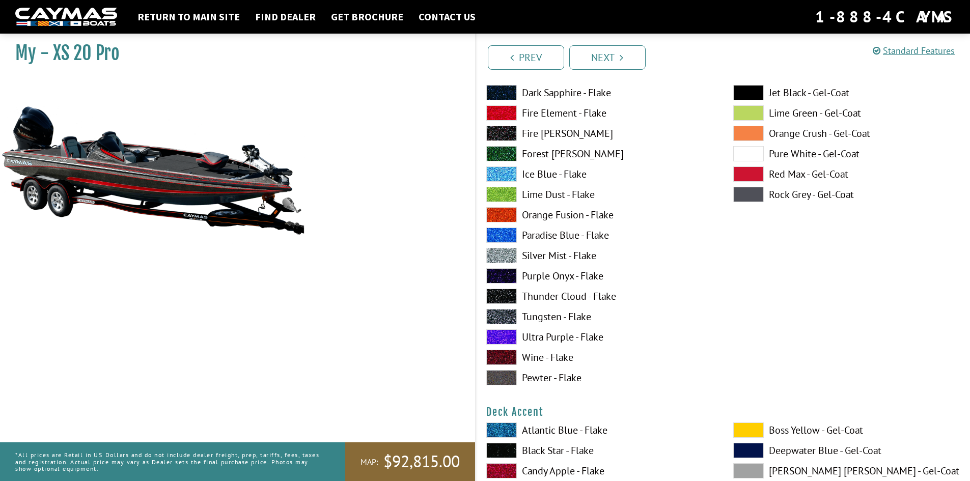
scroll to position [0, 0]
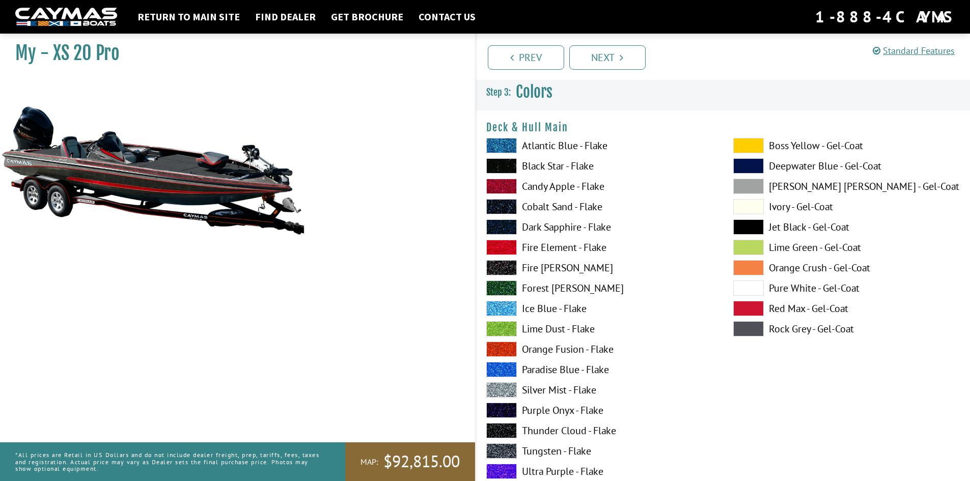
click at [500, 144] on span at bounding box center [501, 145] width 31 height 15
click at [502, 166] on span at bounding box center [501, 165] width 31 height 15
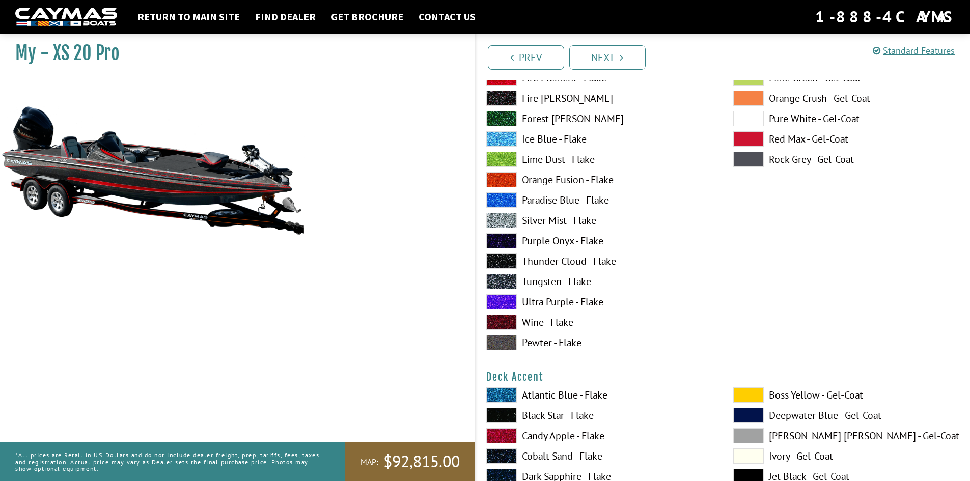
click at [507, 321] on span at bounding box center [501, 322] width 31 height 15
click at [503, 283] on span at bounding box center [501, 281] width 31 height 15
click at [500, 264] on span at bounding box center [501, 261] width 31 height 15
click at [499, 282] on span at bounding box center [501, 281] width 31 height 15
click at [497, 264] on span at bounding box center [501, 261] width 31 height 15
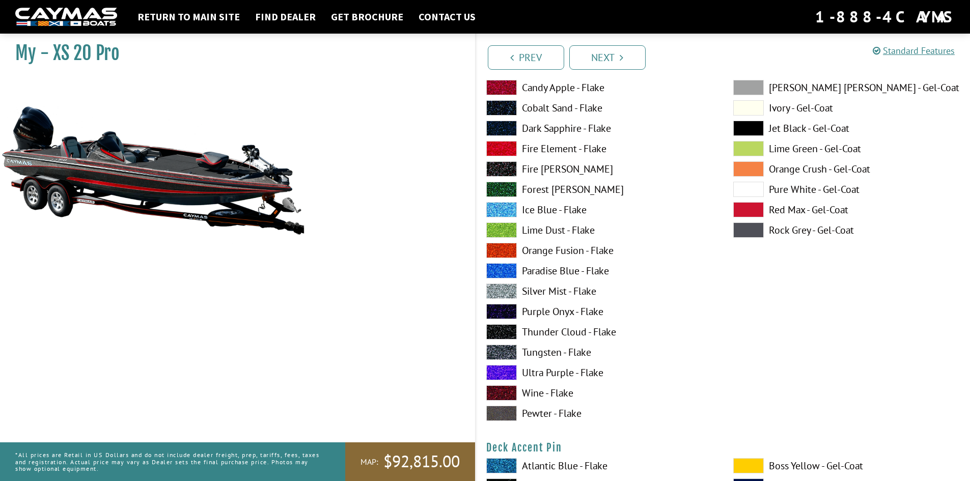
scroll to position [509, 0]
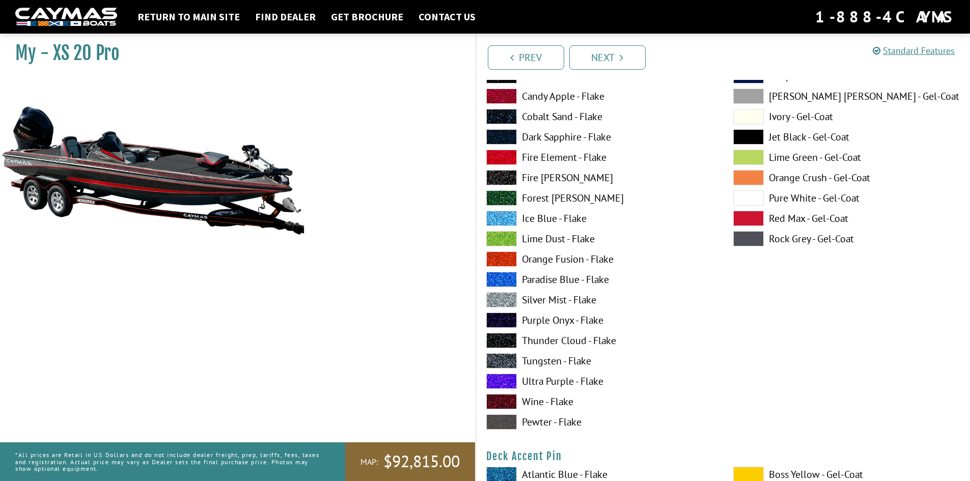
click at [499, 280] on span at bounding box center [501, 279] width 31 height 15
click at [500, 296] on span at bounding box center [501, 299] width 31 height 15
click at [500, 283] on span at bounding box center [501, 279] width 31 height 15
click at [501, 301] on span at bounding box center [501, 299] width 31 height 15
click at [496, 158] on span at bounding box center [501, 157] width 31 height 15
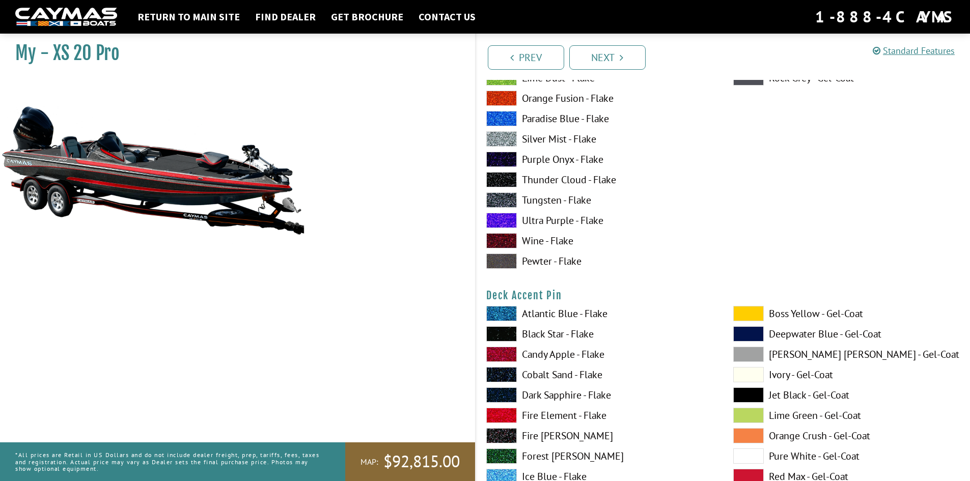
scroll to position [849, 0]
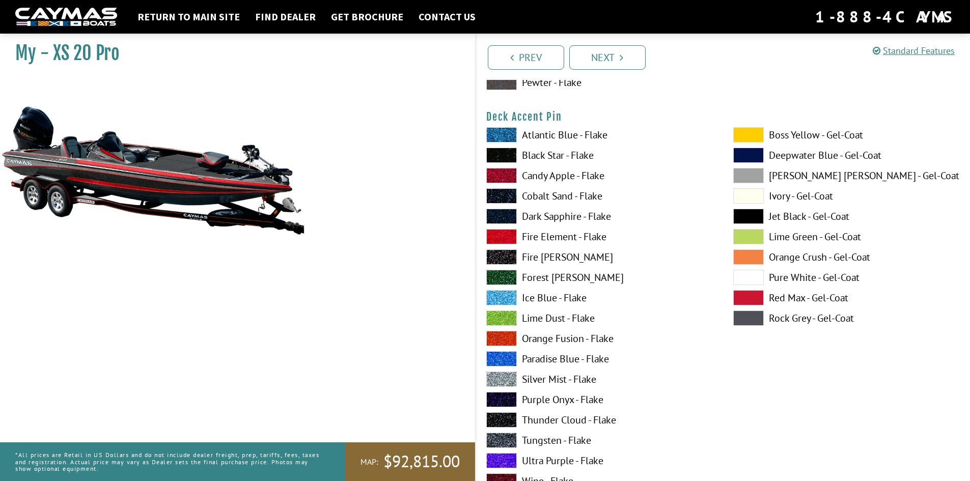
click at [496, 258] on span at bounding box center [501, 257] width 31 height 15
click at [498, 239] on span at bounding box center [501, 236] width 31 height 15
click at [753, 213] on span at bounding box center [748, 216] width 31 height 15
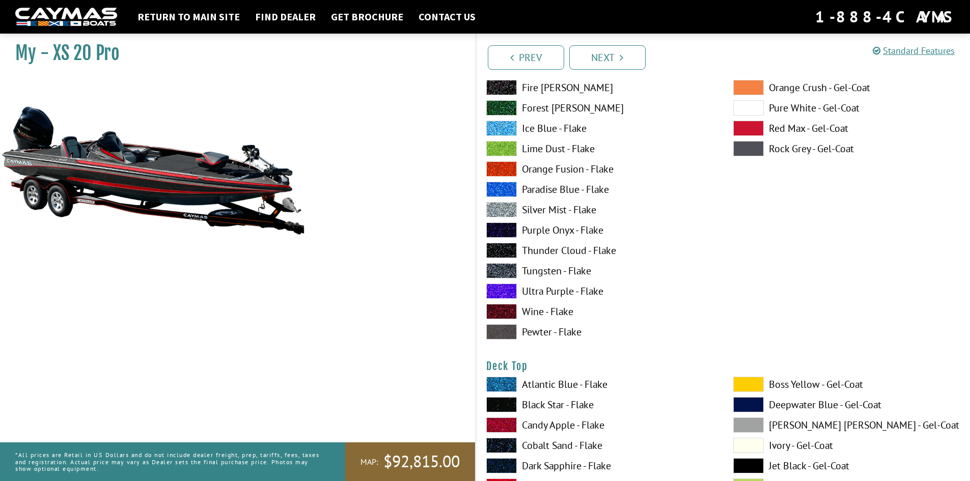
scroll to position [1188, 0]
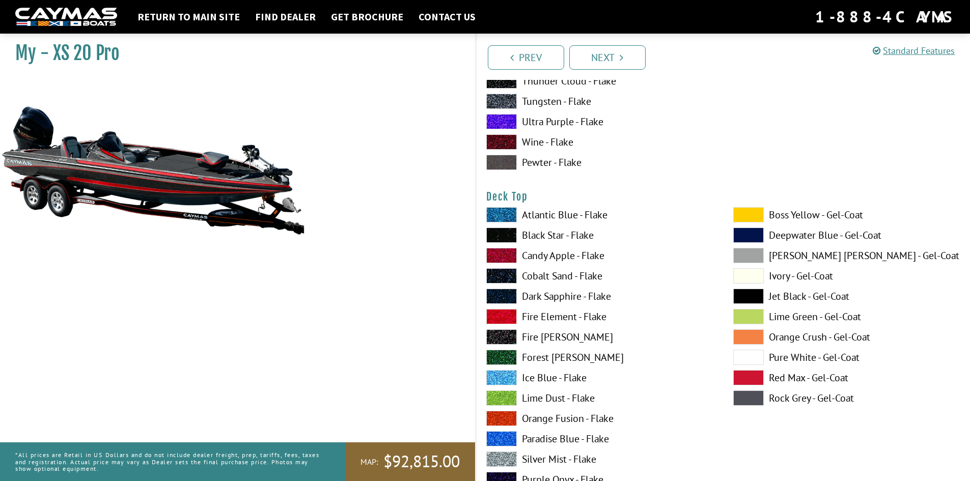
click at [494, 212] on span at bounding box center [501, 214] width 31 height 15
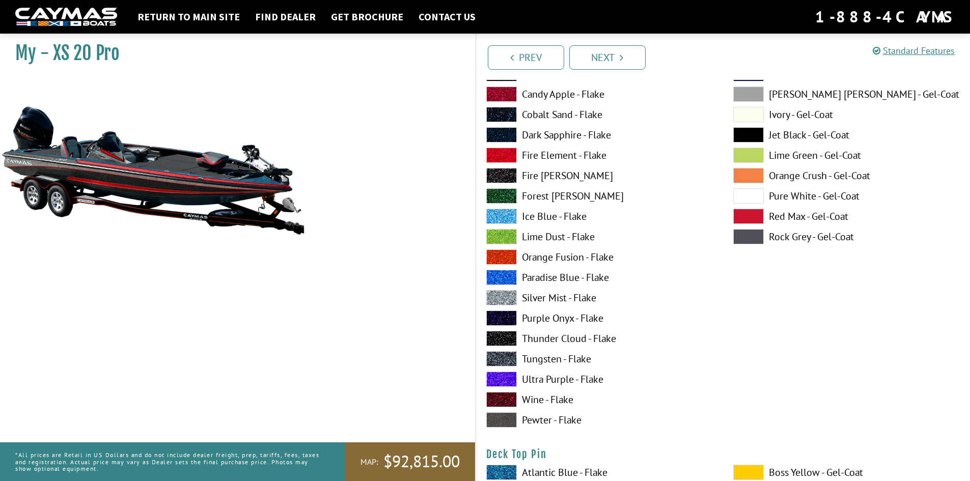
scroll to position [1358, 0]
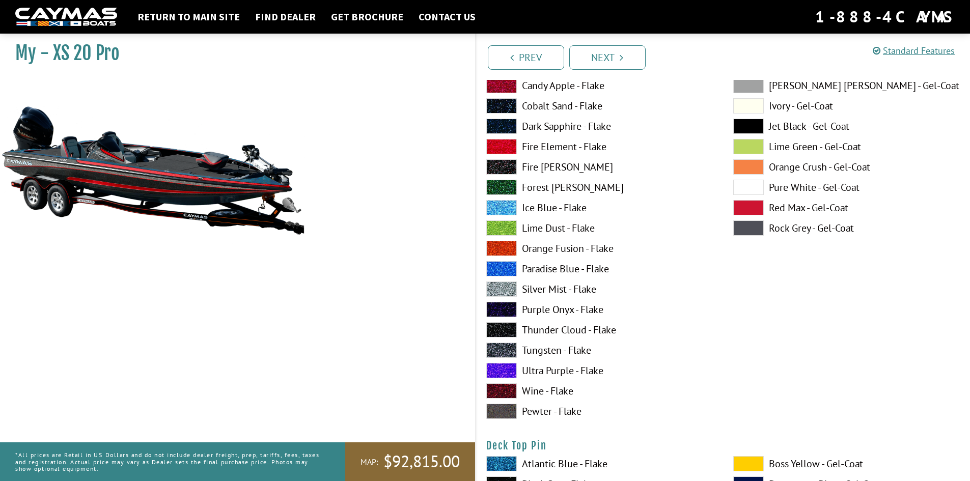
click at [502, 164] on span at bounding box center [501, 166] width 31 height 15
click at [492, 373] on span at bounding box center [501, 370] width 31 height 15
click at [498, 286] on span at bounding box center [501, 289] width 31 height 15
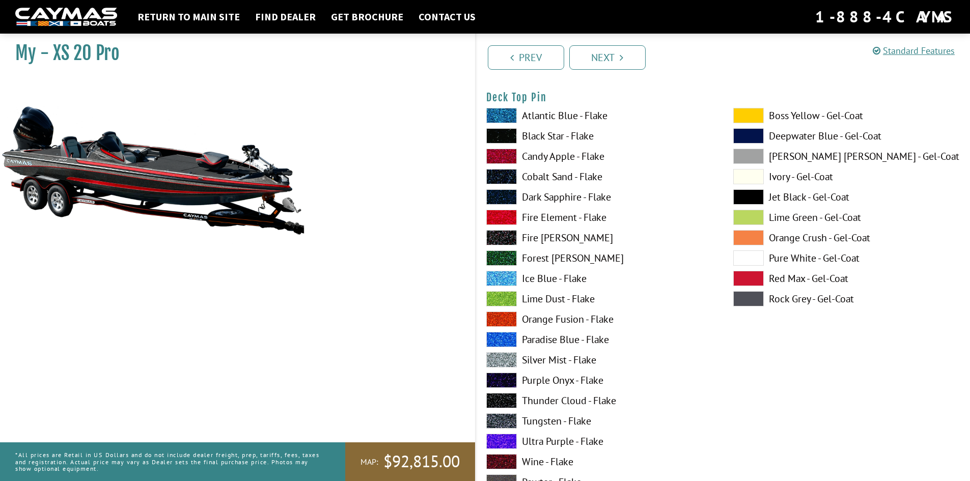
scroll to position [1697, 0]
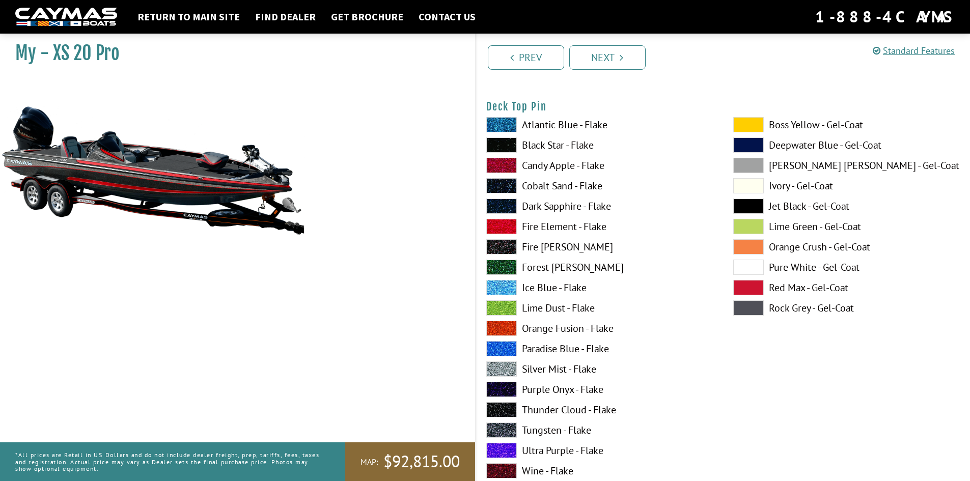
click at [496, 127] on span at bounding box center [501, 124] width 31 height 15
click at [504, 163] on span at bounding box center [501, 165] width 31 height 15
click at [503, 305] on span at bounding box center [501, 307] width 31 height 15
click at [757, 204] on span at bounding box center [748, 206] width 31 height 15
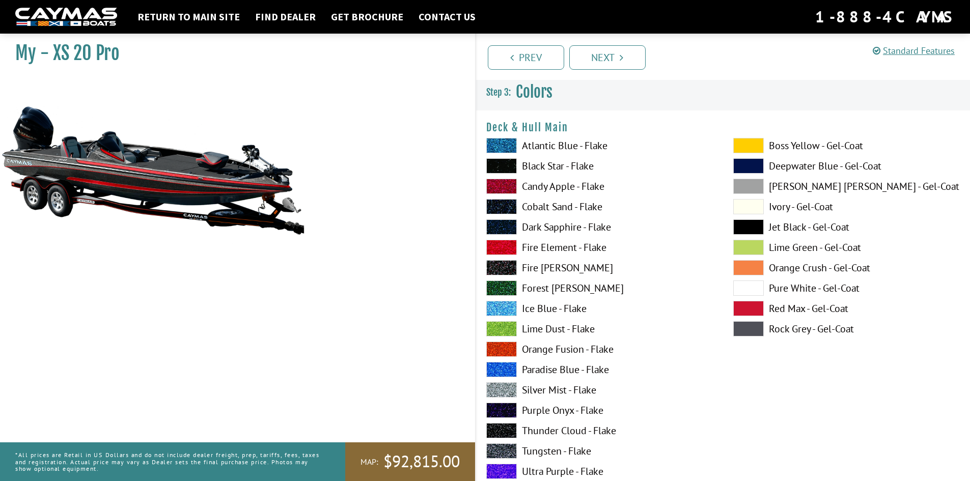
scroll to position [170, 0]
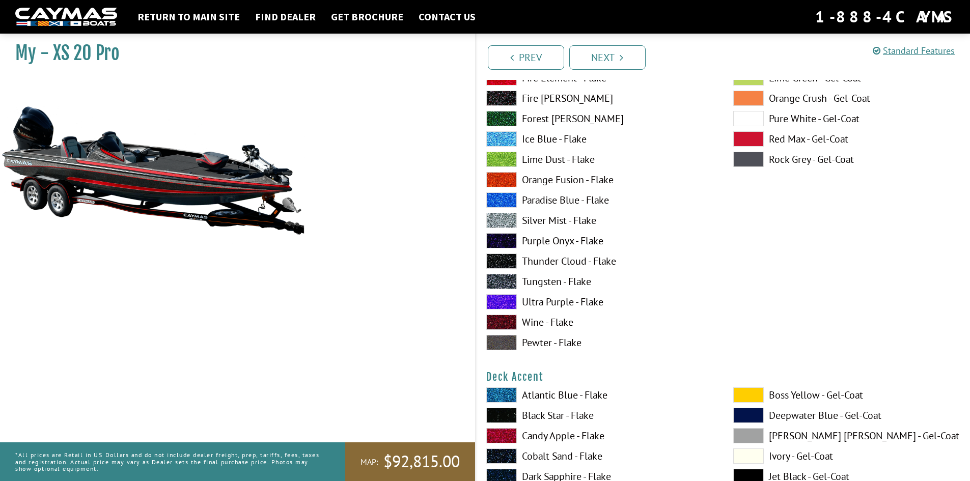
click at [511, 341] on span at bounding box center [501, 342] width 31 height 15
click at [498, 221] on span at bounding box center [501, 220] width 31 height 15
click at [503, 258] on span at bounding box center [501, 261] width 31 height 15
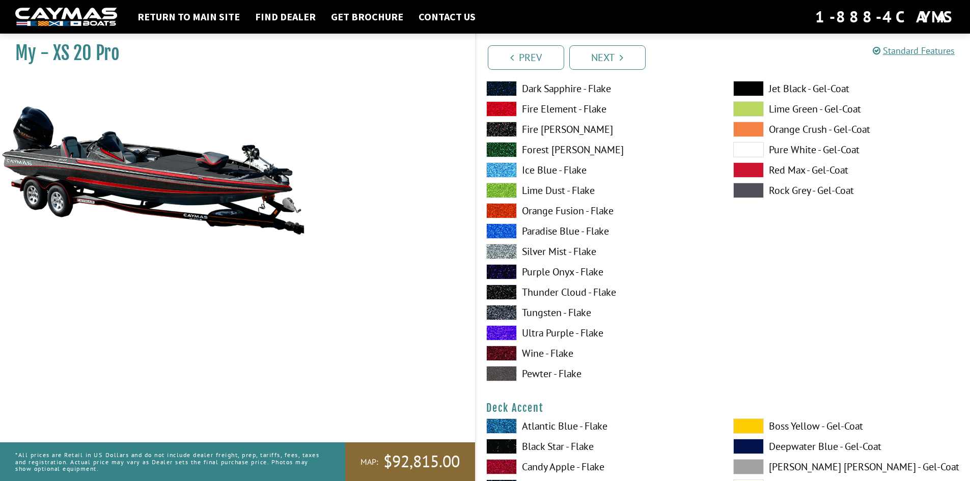
scroll to position [0, 0]
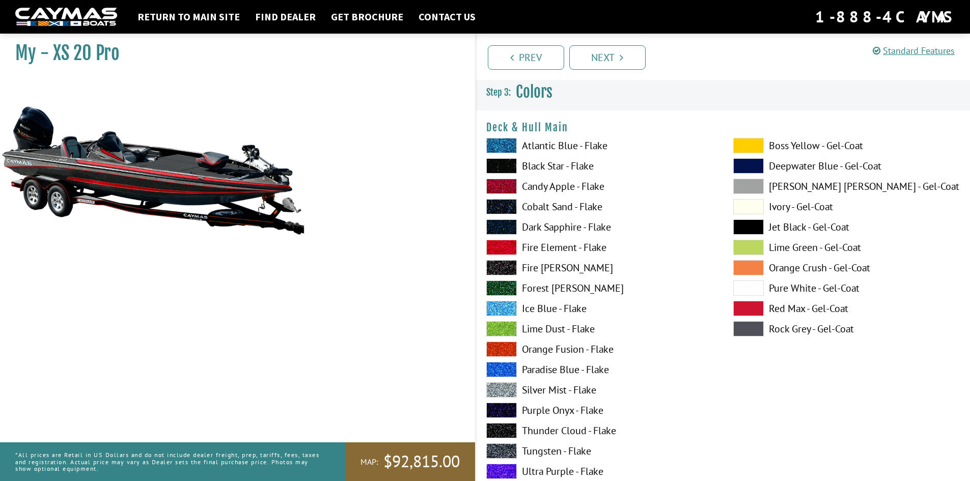
click at [508, 388] on span at bounding box center [501, 389] width 31 height 15
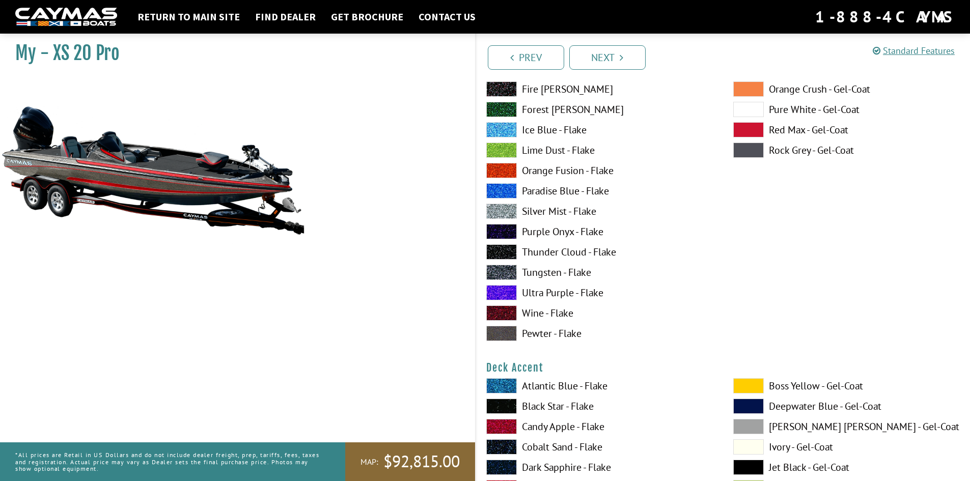
scroll to position [170, 0]
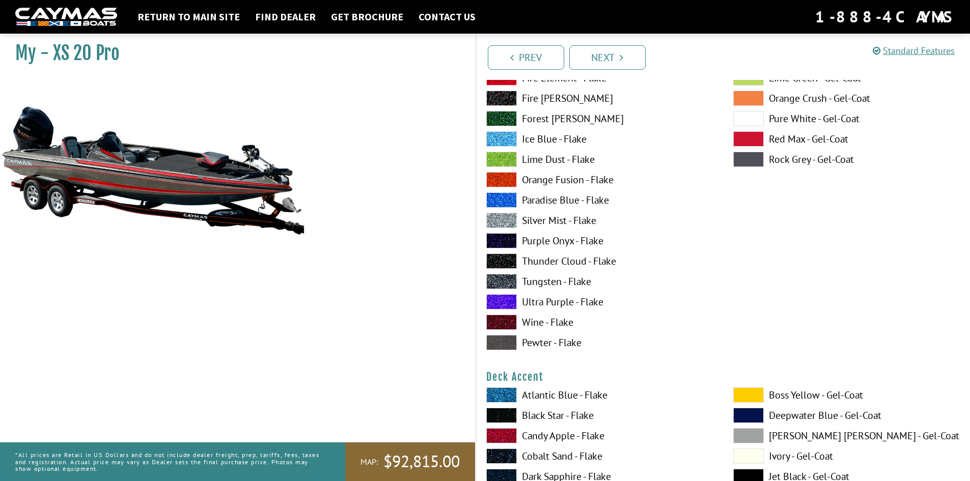
click at [545, 263] on label "Thunder Cloud - Flake" at bounding box center [599, 261] width 227 height 15
click at [550, 285] on label "Tungsten - Flake" at bounding box center [599, 281] width 227 height 15
click at [506, 198] on span at bounding box center [501, 199] width 31 height 15
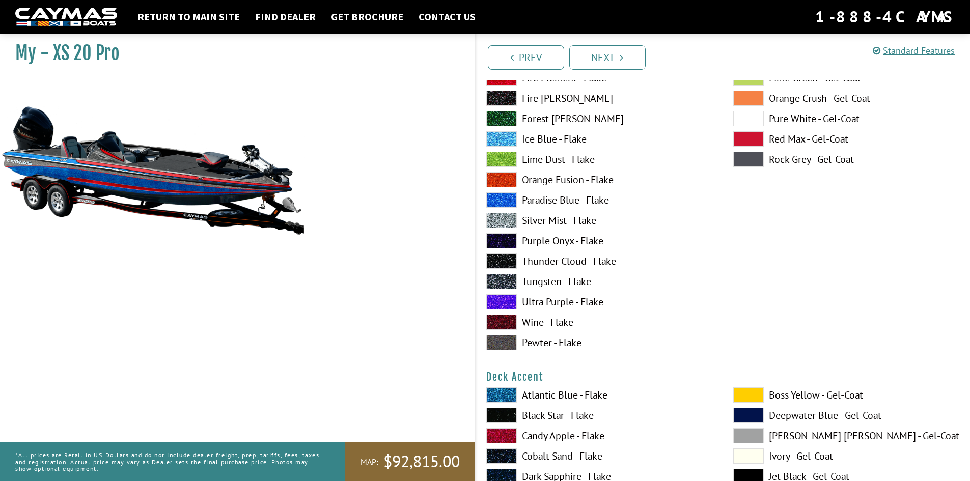
click at [506, 219] on span at bounding box center [501, 220] width 31 height 15
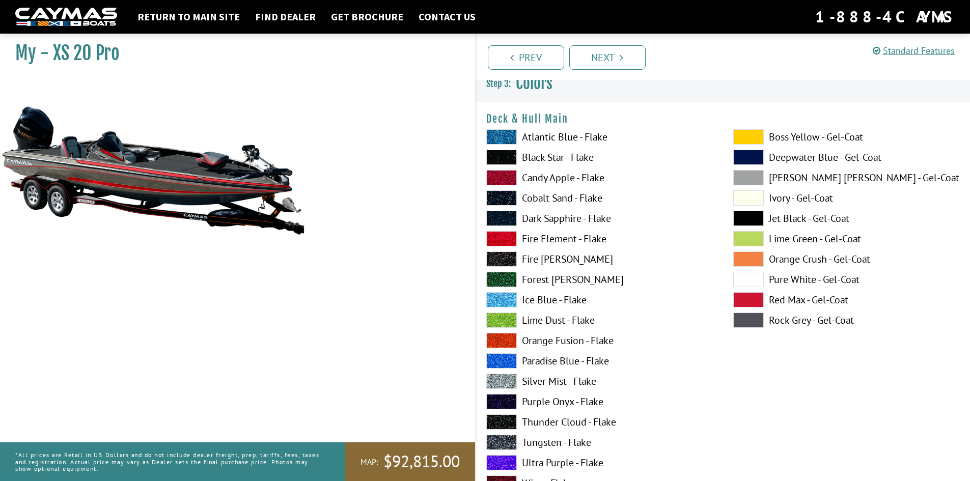
scroll to position [0, 0]
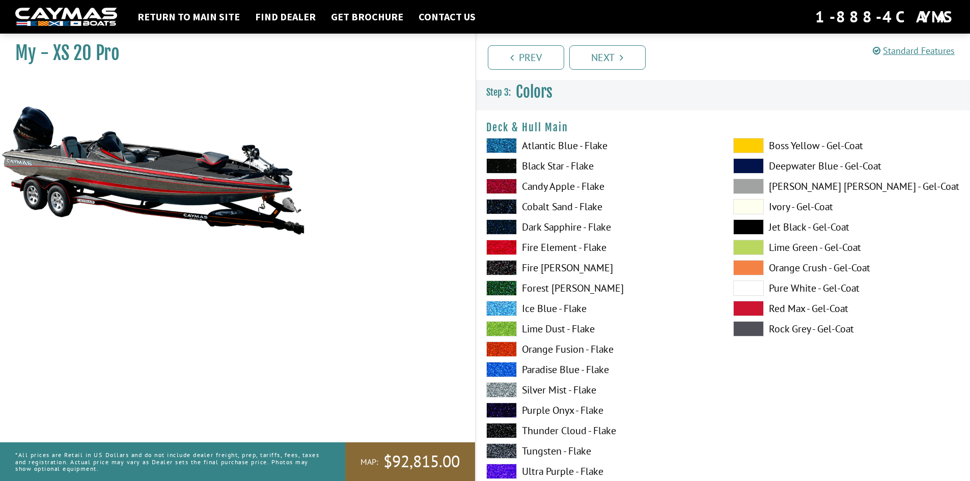
click at [503, 168] on span at bounding box center [501, 165] width 31 height 15
click at [497, 266] on span at bounding box center [501, 267] width 31 height 15
click at [506, 162] on span at bounding box center [501, 165] width 31 height 15
click at [499, 205] on span at bounding box center [501, 206] width 31 height 15
click at [500, 266] on span at bounding box center [501, 267] width 31 height 15
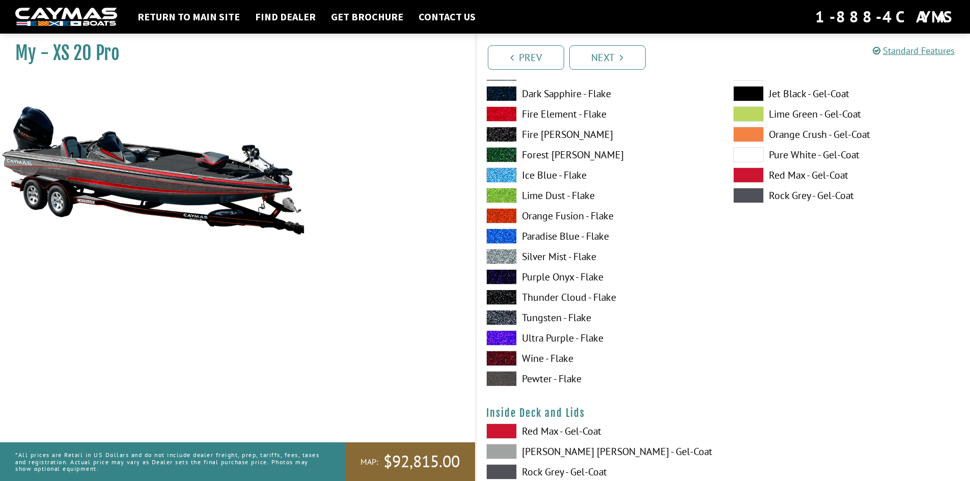
scroll to position [1867, 0]
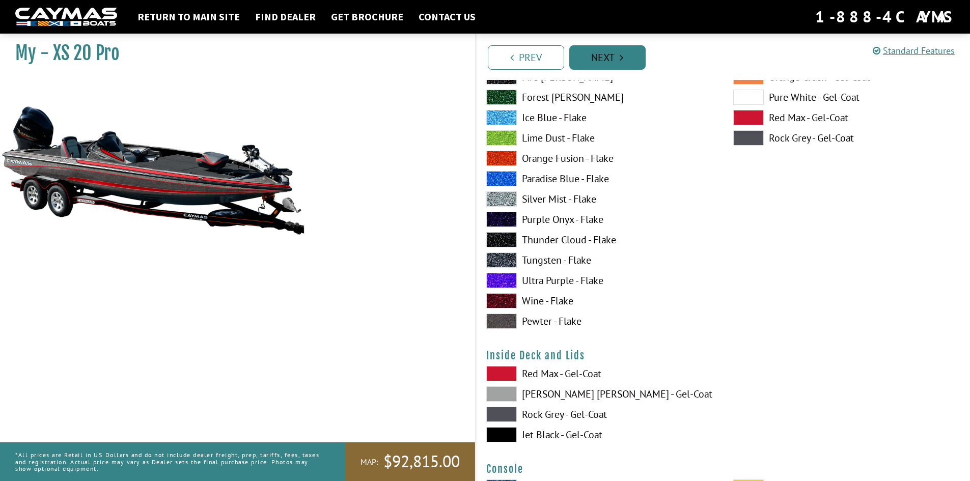
click at [639, 49] on link "Next" at bounding box center [607, 57] width 76 height 24
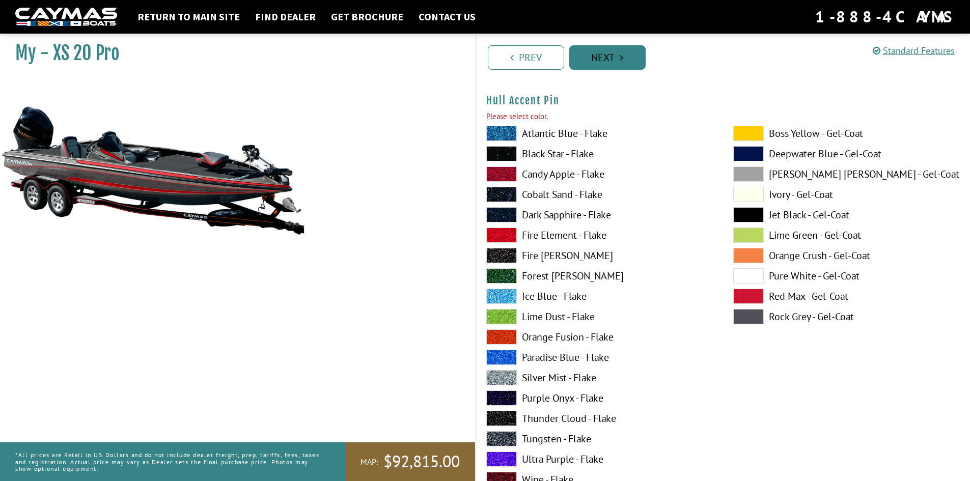
scroll to position [4158, 0]
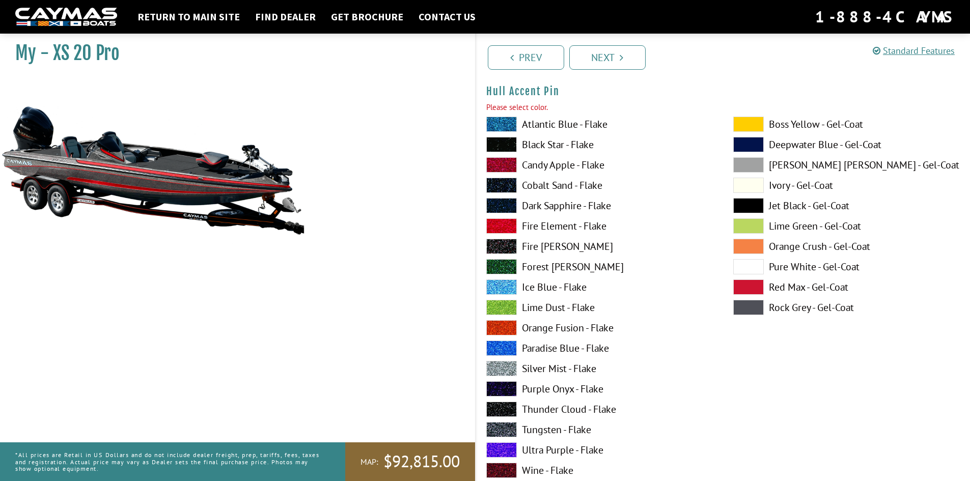
click at [499, 287] on span at bounding box center [501, 287] width 31 height 15
click at [740, 207] on span at bounding box center [748, 205] width 31 height 15
click at [759, 120] on span at bounding box center [748, 124] width 31 height 15
click at [747, 288] on span at bounding box center [748, 287] width 31 height 15
click at [750, 203] on span at bounding box center [748, 205] width 31 height 15
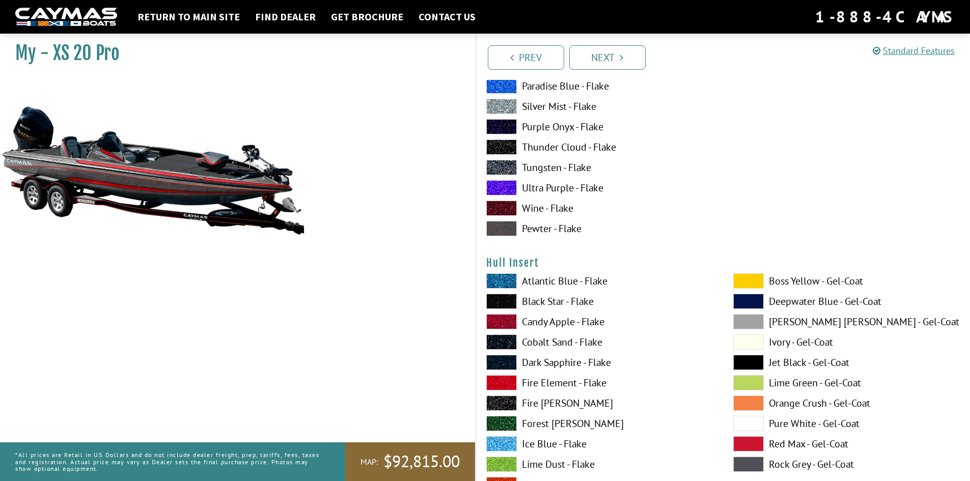
scroll to position [4497, 0]
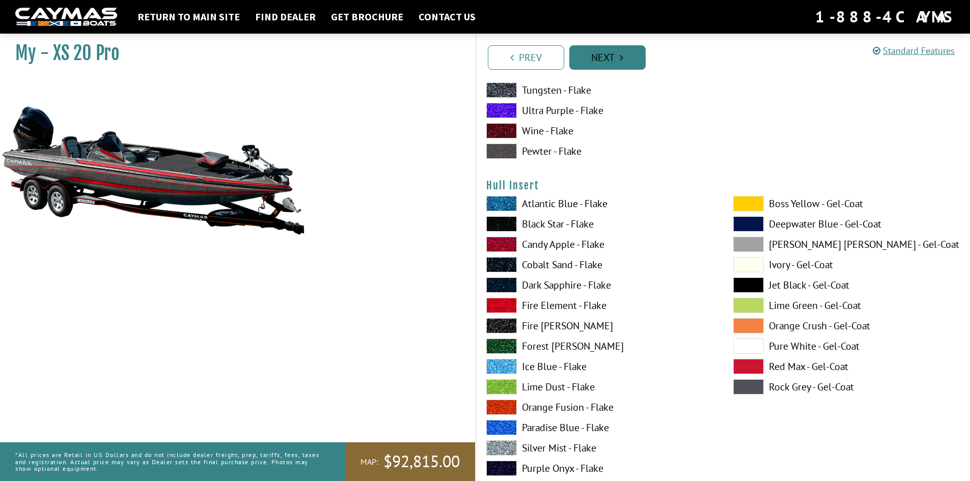
click at [608, 62] on link "Next" at bounding box center [607, 57] width 76 height 24
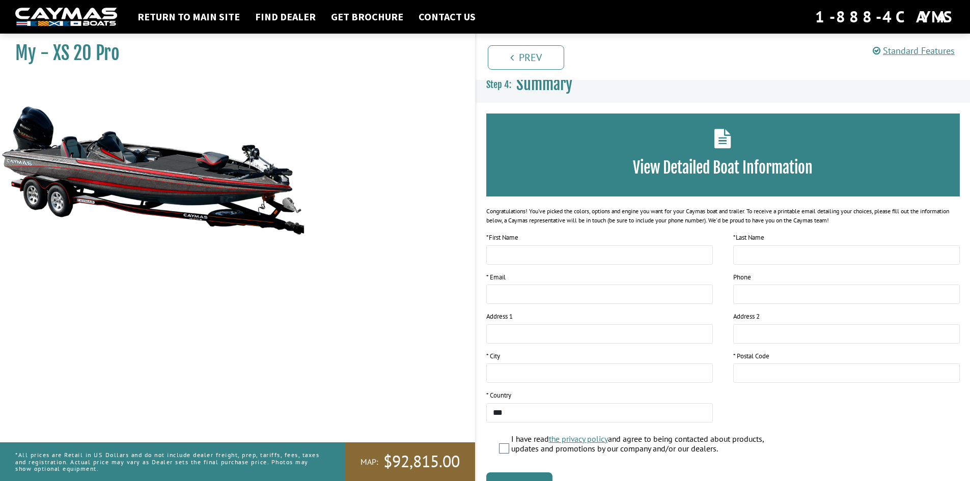
scroll to position [0, 0]
